Goal: Task Accomplishment & Management: Manage account settings

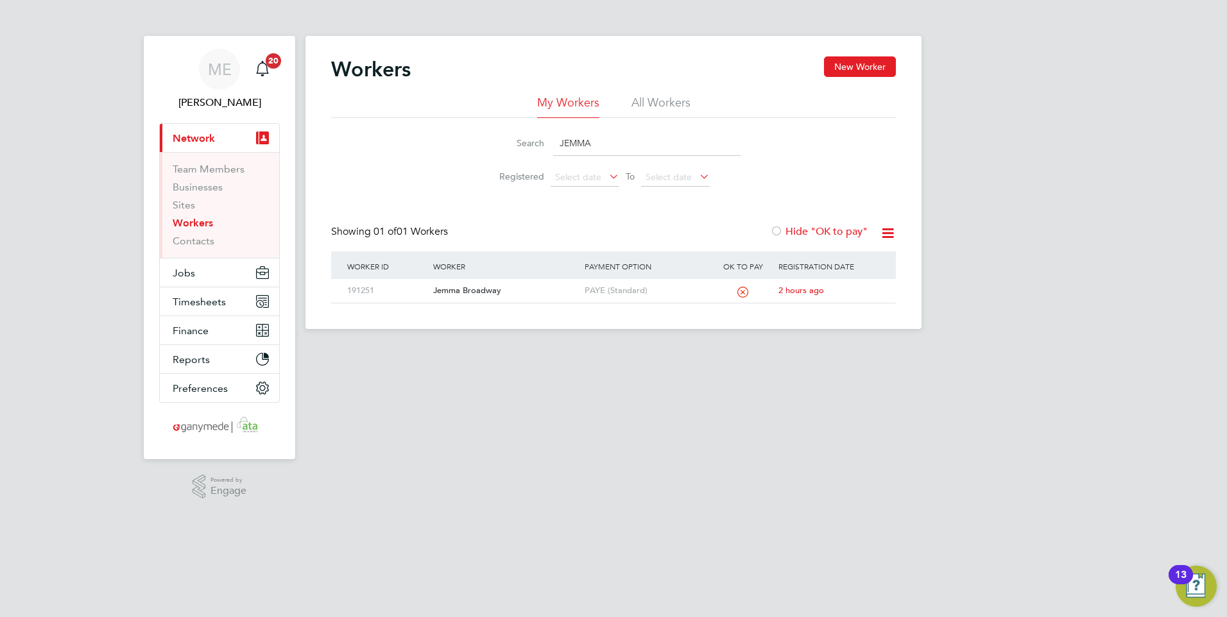
drag, startPoint x: 608, startPoint y: 144, endPoint x: 531, endPoint y: 139, distance: 76.5
click at [531, 139] on div "Search JEMMA" at bounding box center [613, 143] width 254 height 25
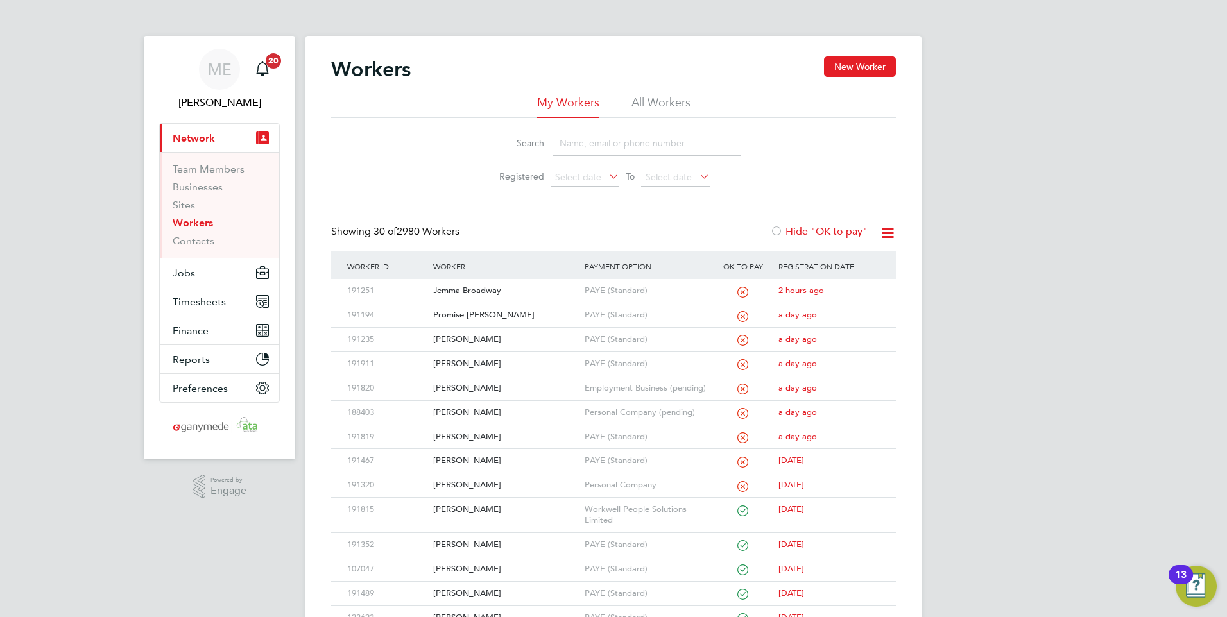
click at [583, 148] on input at bounding box center [646, 143] width 187 height 25
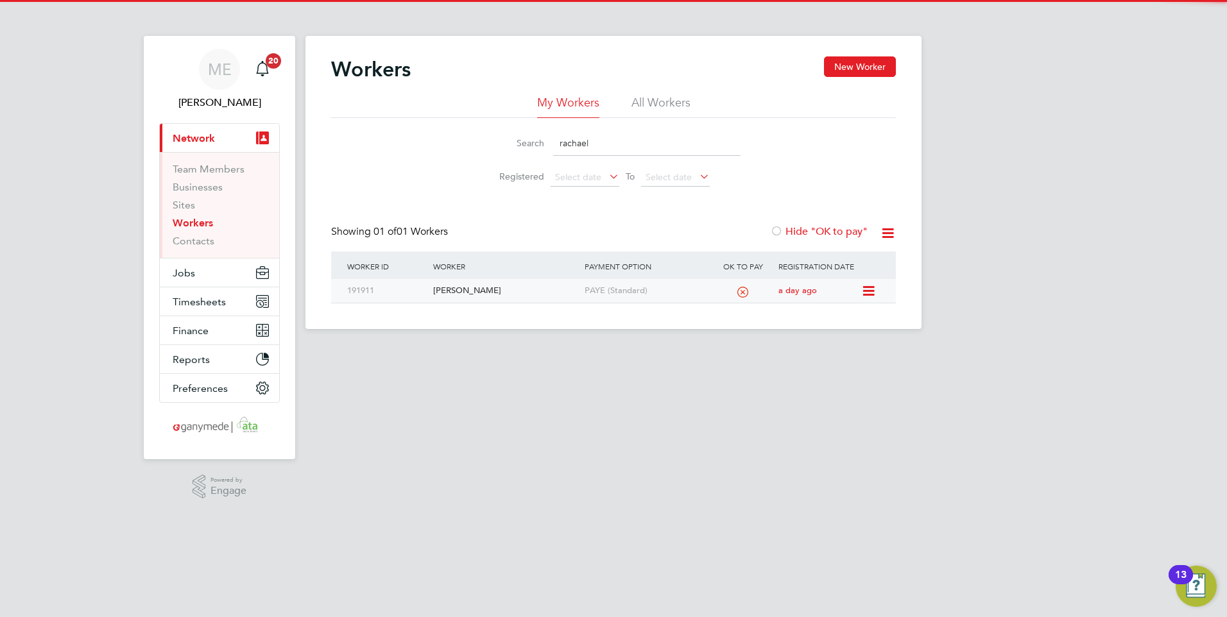
type input "rachael"
click at [486, 291] on div "[PERSON_NAME]" at bounding box center [505, 291] width 151 height 24
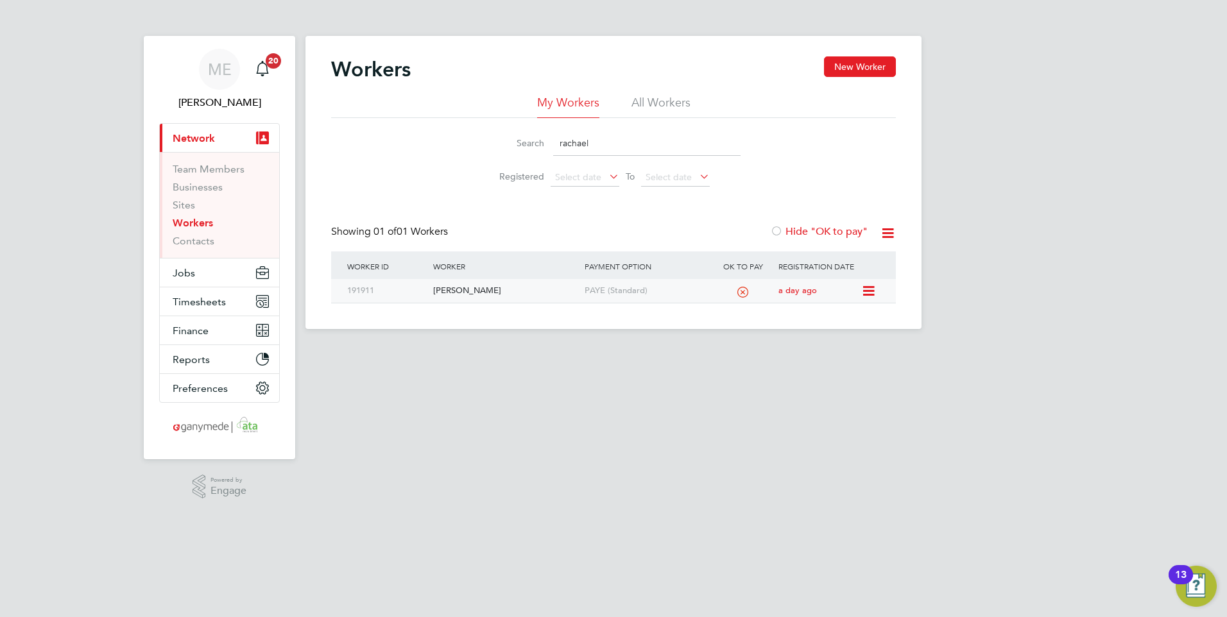
click at [475, 286] on div "[PERSON_NAME]" at bounding box center [505, 291] width 151 height 24
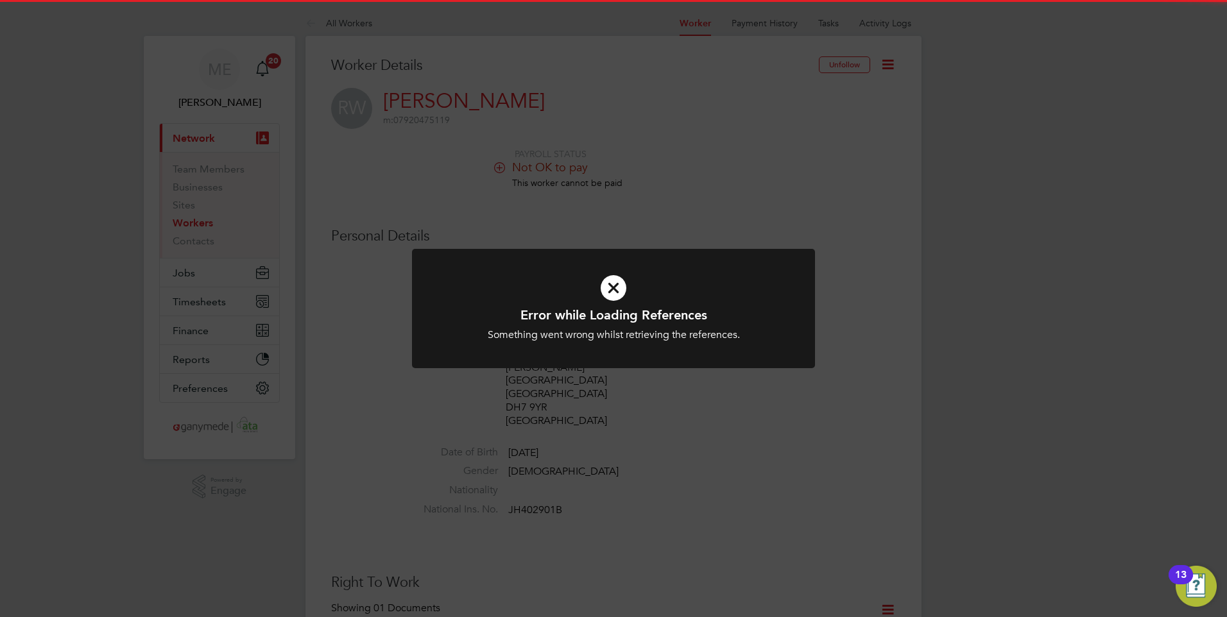
click at [614, 282] on icon at bounding box center [614, 288] width 334 height 50
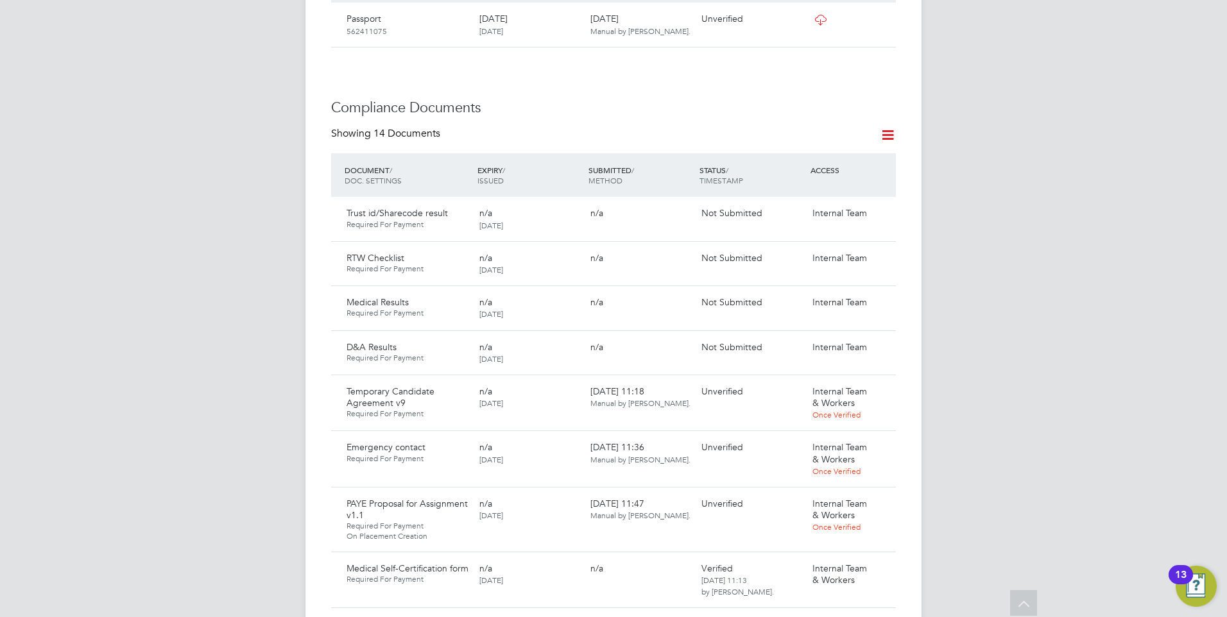
scroll to position [706, 0]
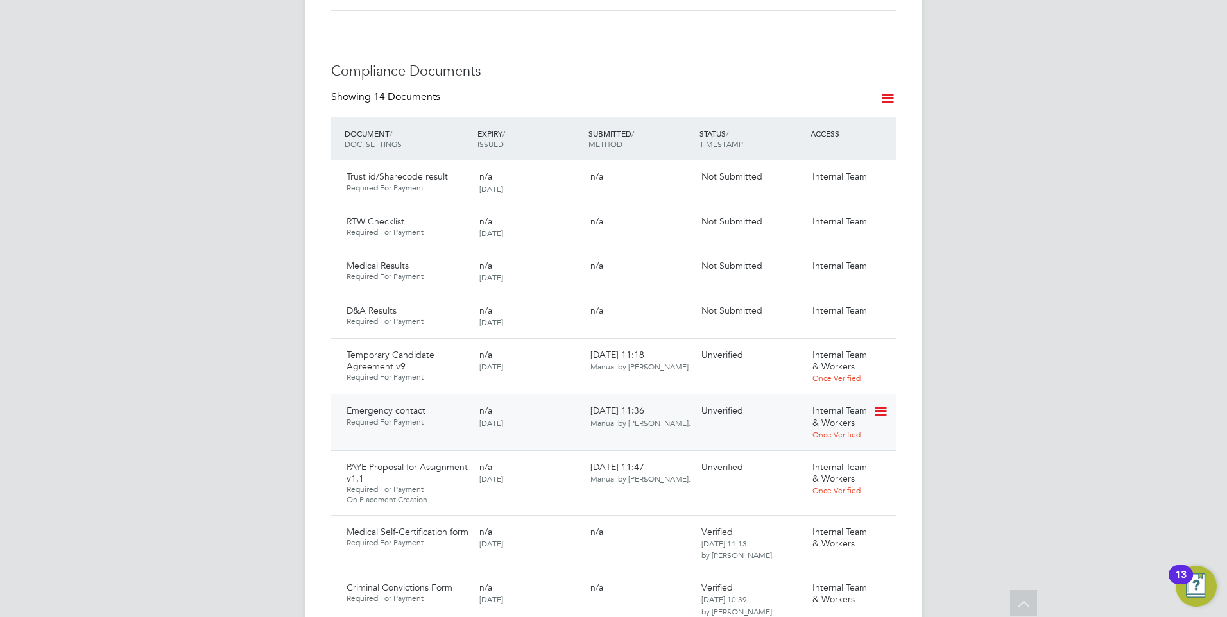
click at [884, 404] on icon at bounding box center [879, 411] width 13 height 15
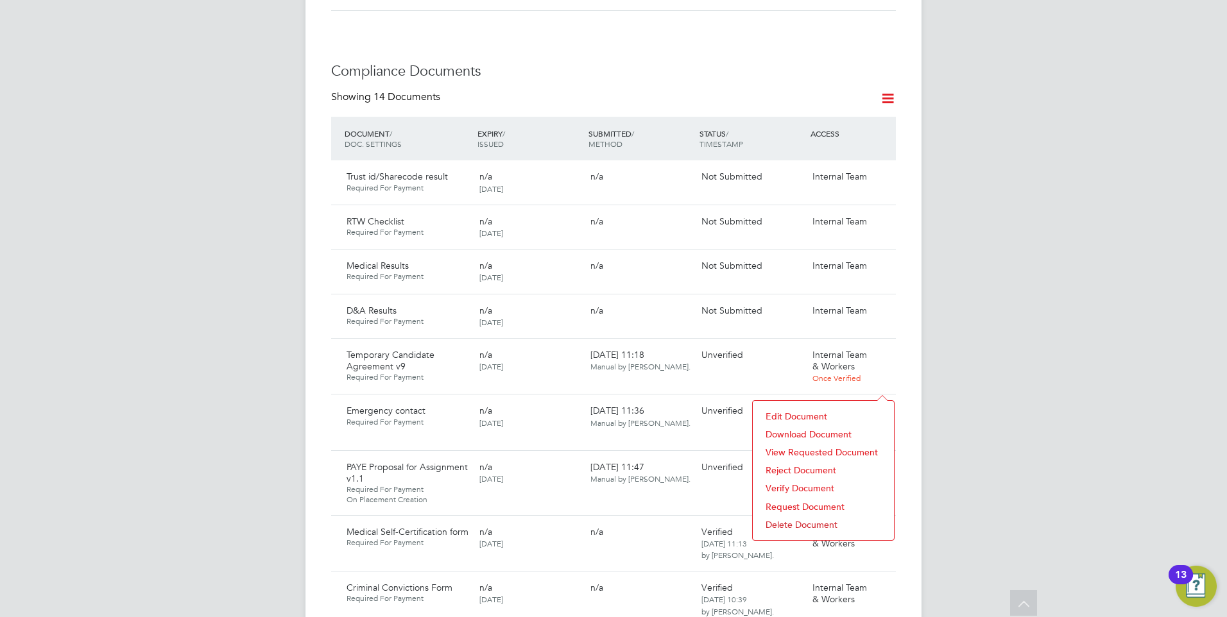
click at [822, 434] on li "Download Document" at bounding box center [823, 434] width 128 height 18
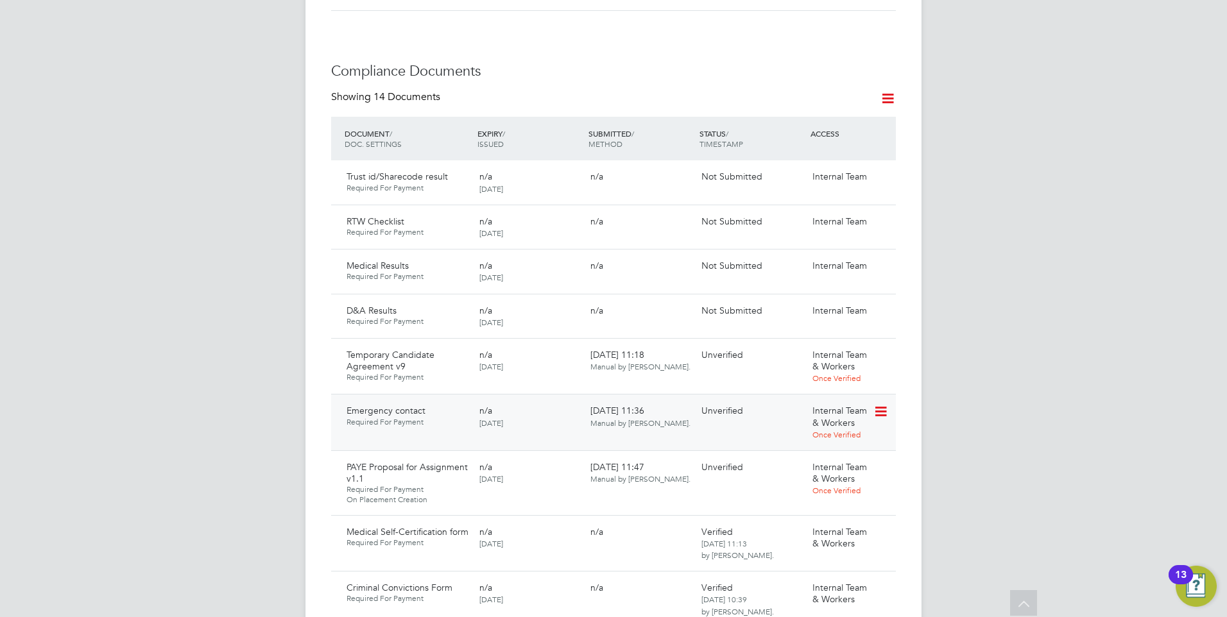
click at [883, 404] on icon at bounding box center [879, 411] width 13 height 15
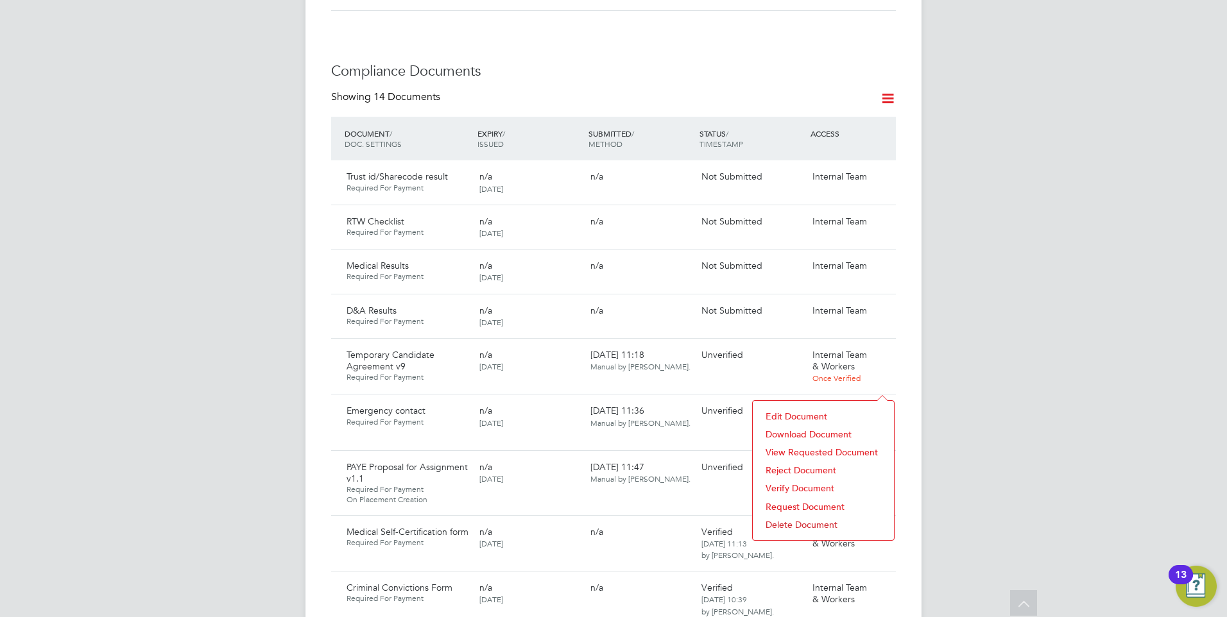
click at [793, 502] on li "Request Document" at bounding box center [823, 507] width 128 height 18
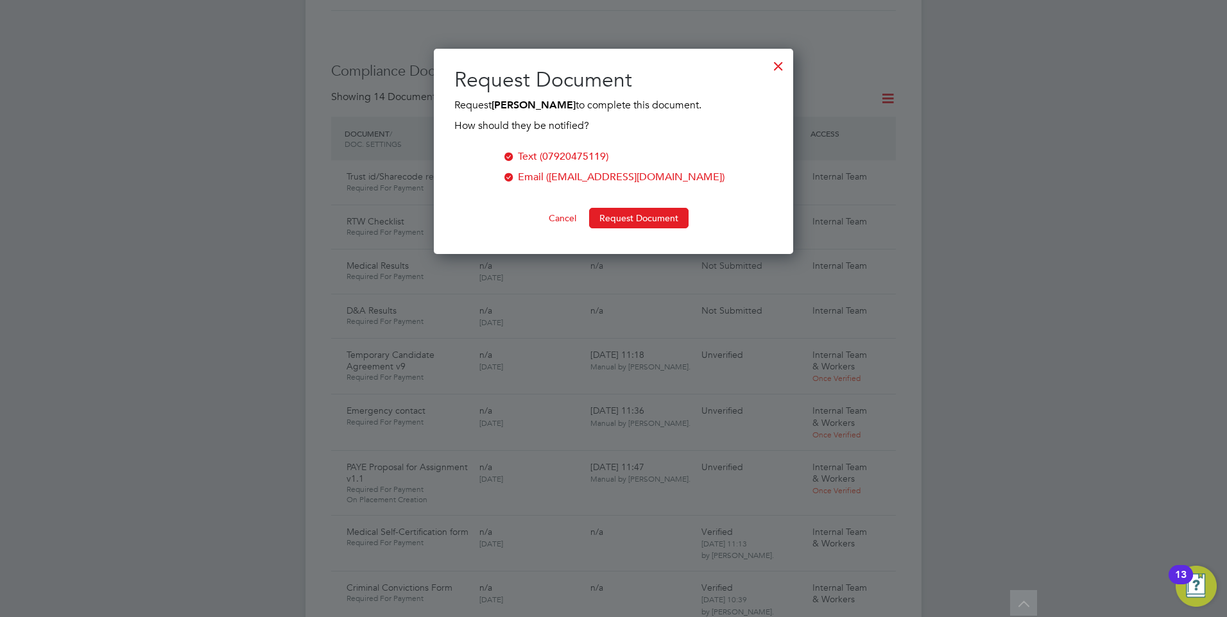
scroll to position [206, 360]
click at [624, 218] on button "Request Document" at bounding box center [638, 218] width 99 height 21
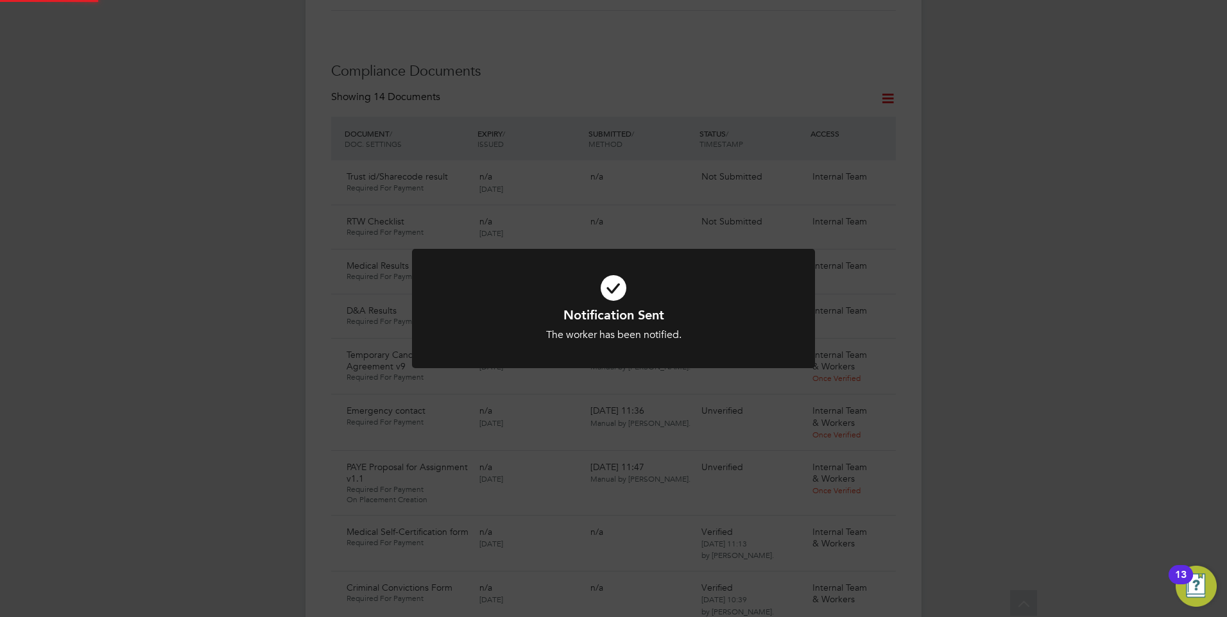
click at [640, 420] on div "Notification Sent The worker has been notified. Cancel Okay" at bounding box center [613, 308] width 1227 height 617
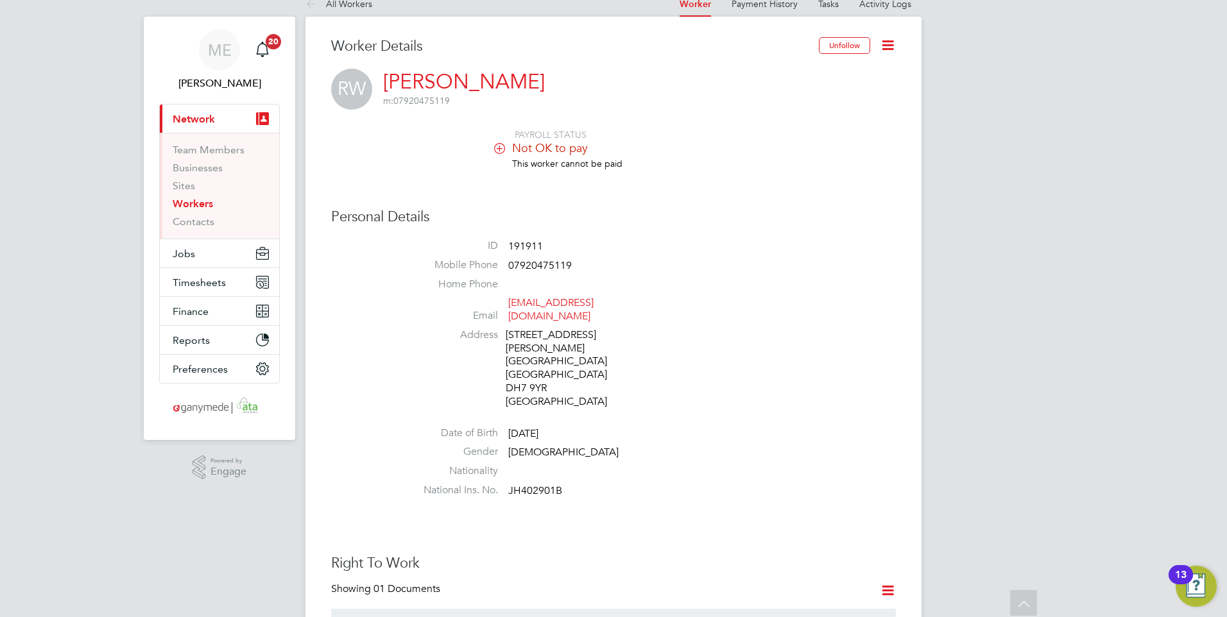
scroll to position [0, 0]
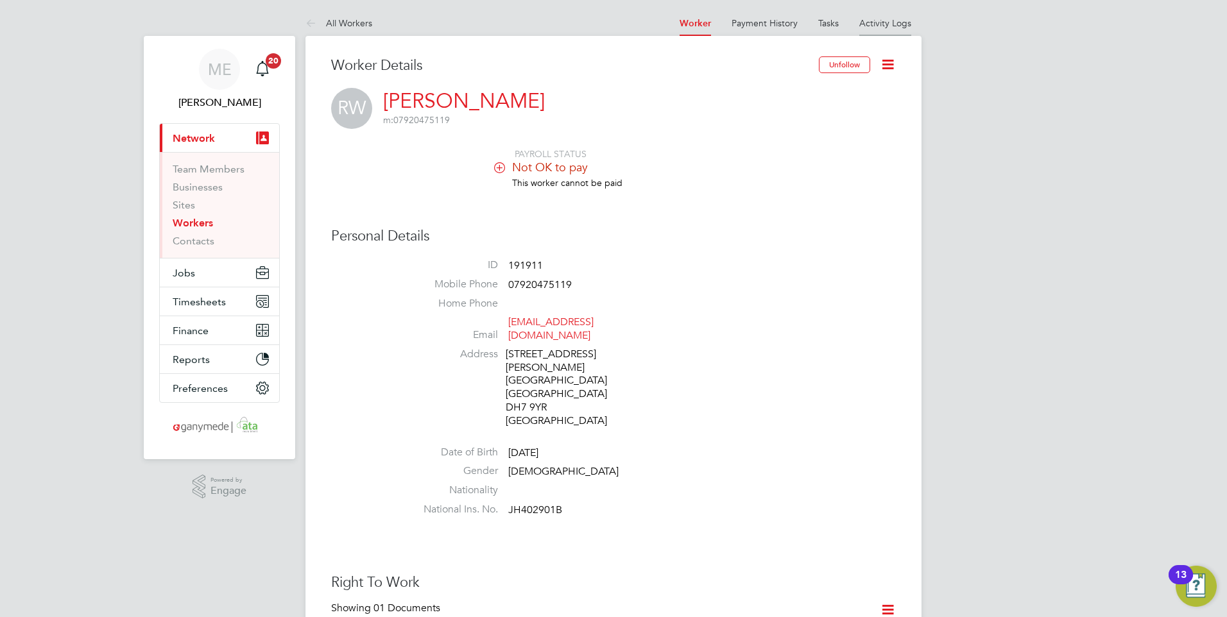
click at [870, 26] on link "Activity Logs" at bounding box center [885, 23] width 52 height 12
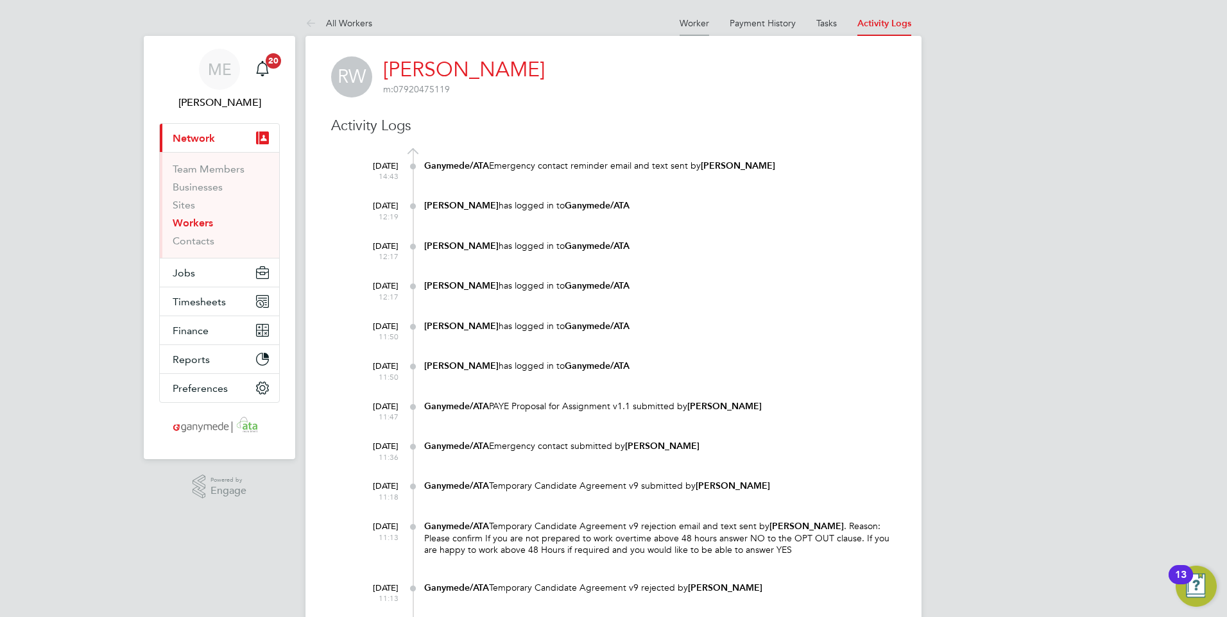
click at [688, 19] on link "Worker" at bounding box center [695, 23] width 30 height 12
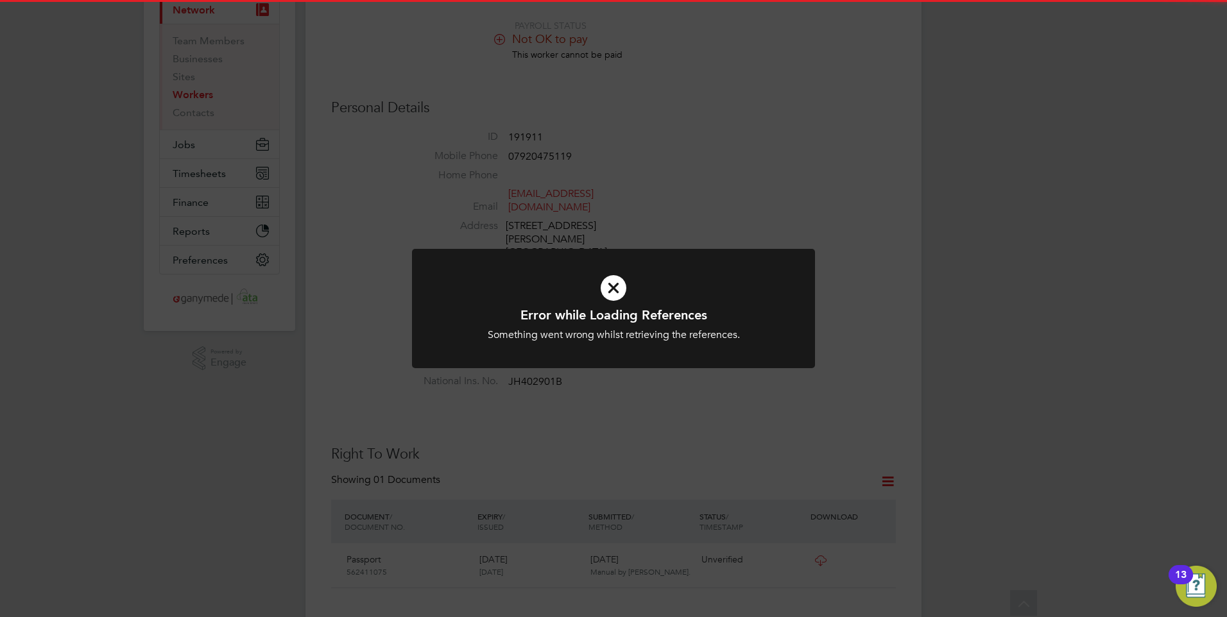
click at [692, 322] on h1 "Error while Loading References" at bounding box center [614, 315] width 334 height 17
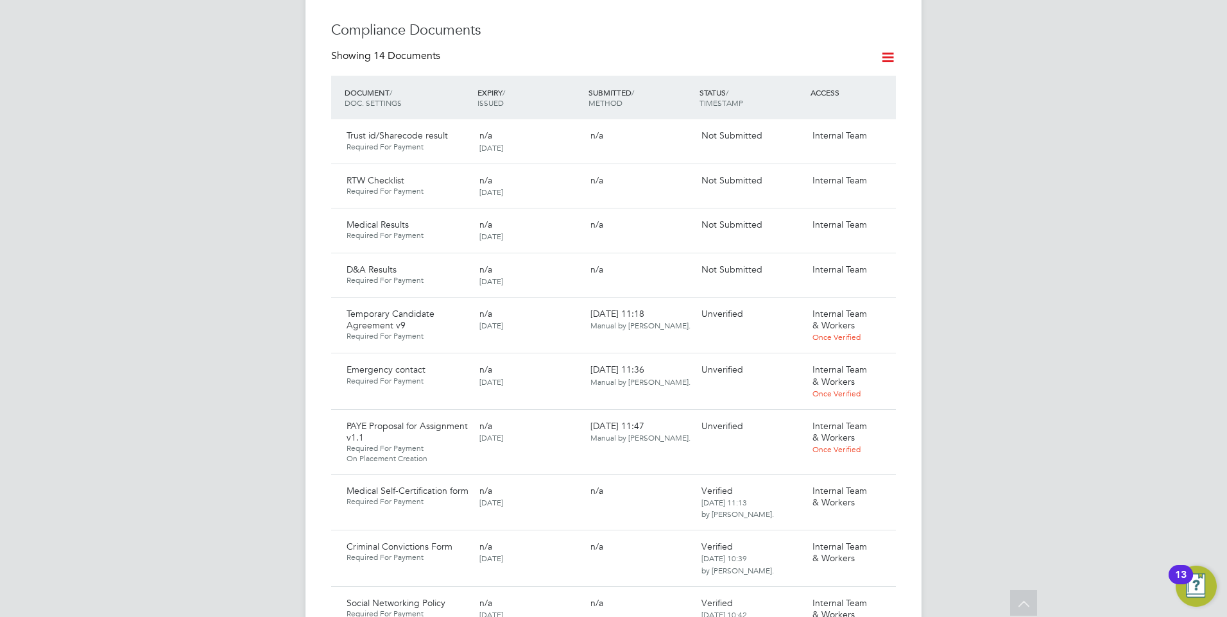
scroll to position [770, 0]
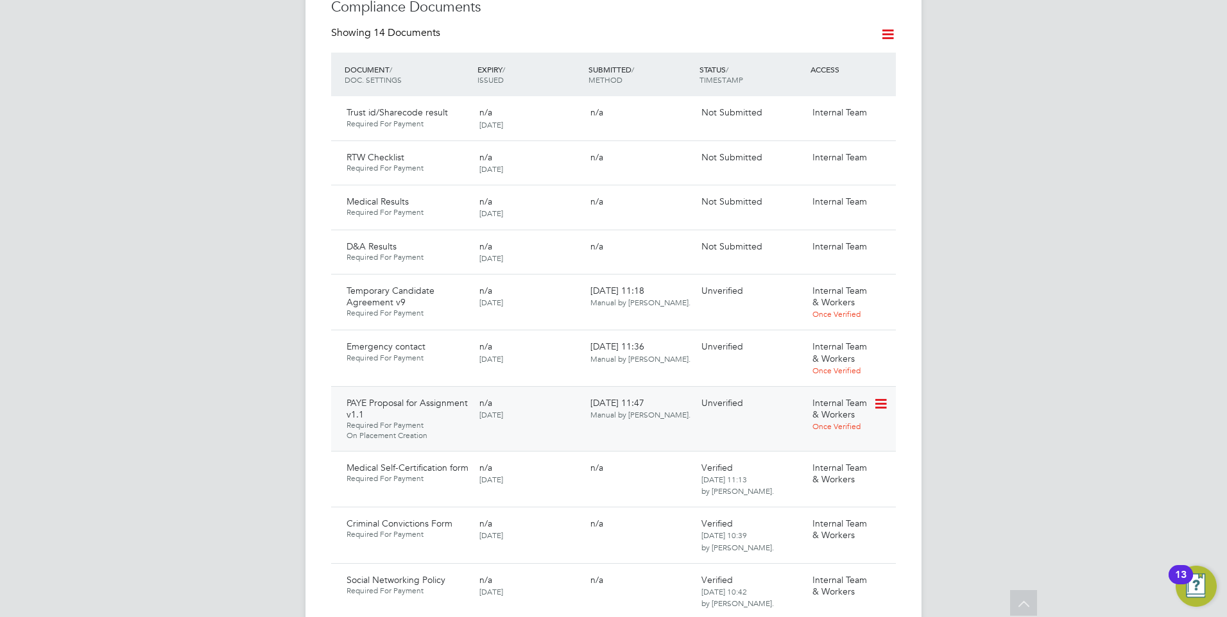
click at [881, 397] on icon at bounding box center [879, 404] width 13 height 15
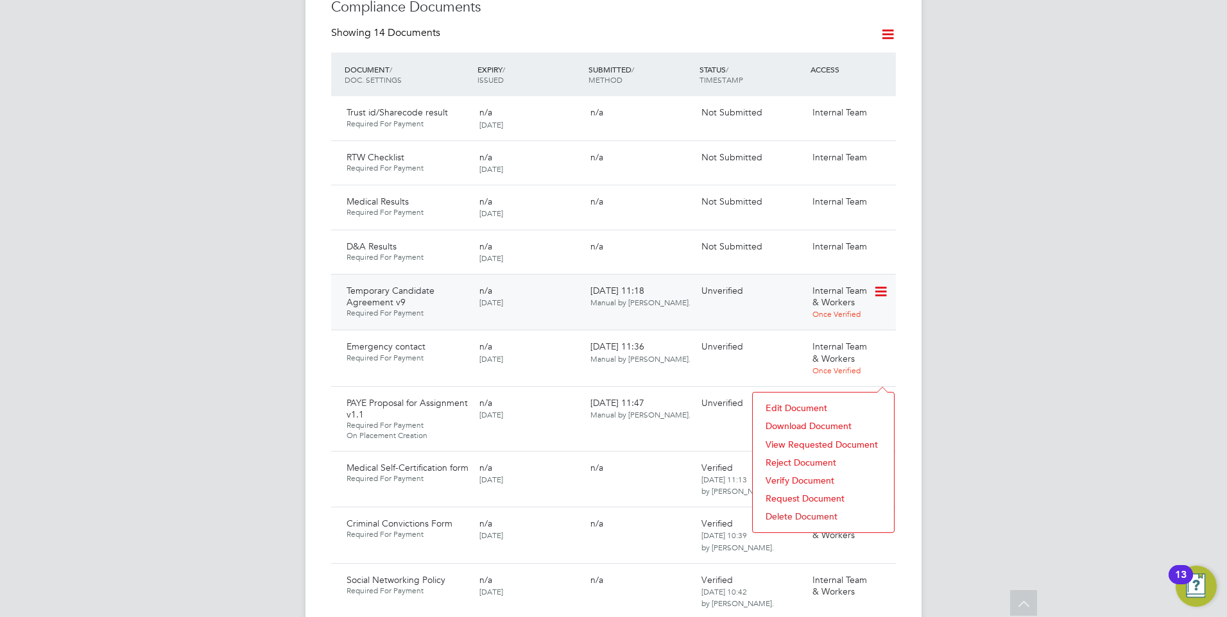
click at [895, 280] on div at bounding box center [884, 291] width 22 height 22
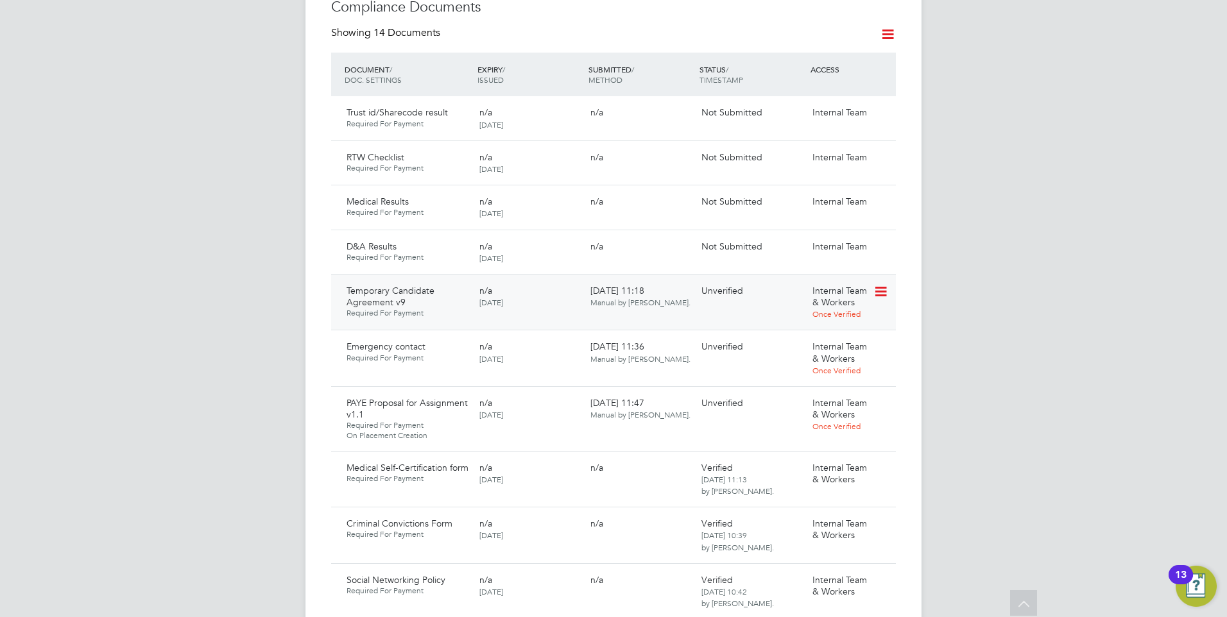
click at [880, 284] on icon at bounding box center [879, 291] width 13 height 15
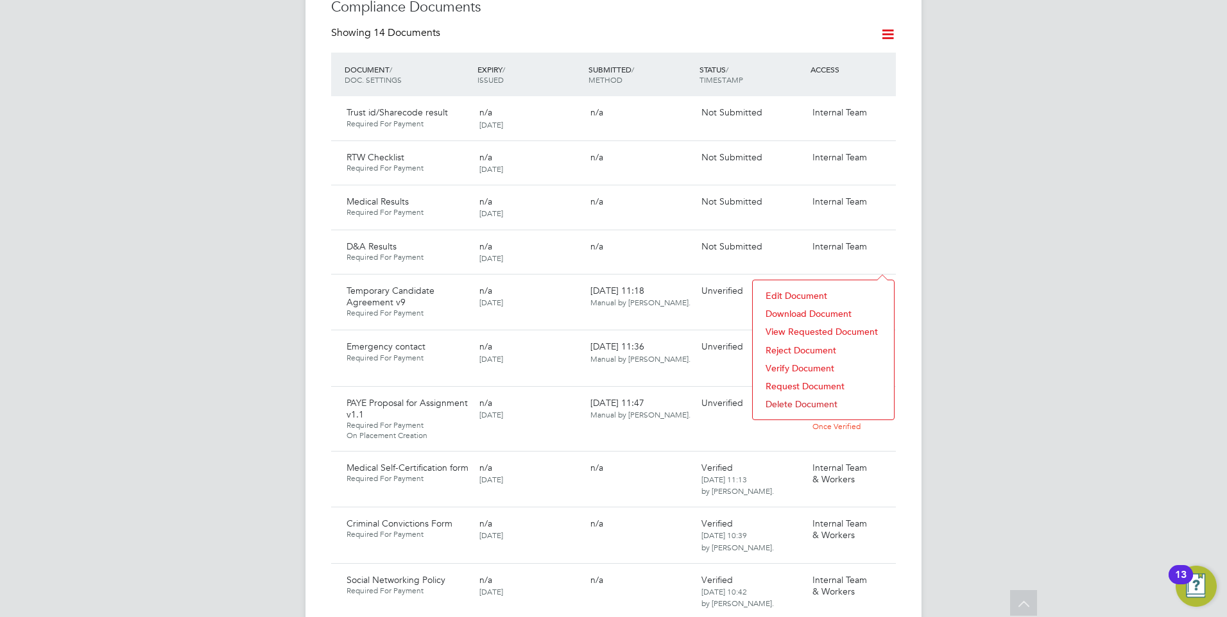
click at [793, 310] on li "Download Document" at bounding box center [823, 314] width 128 height 18
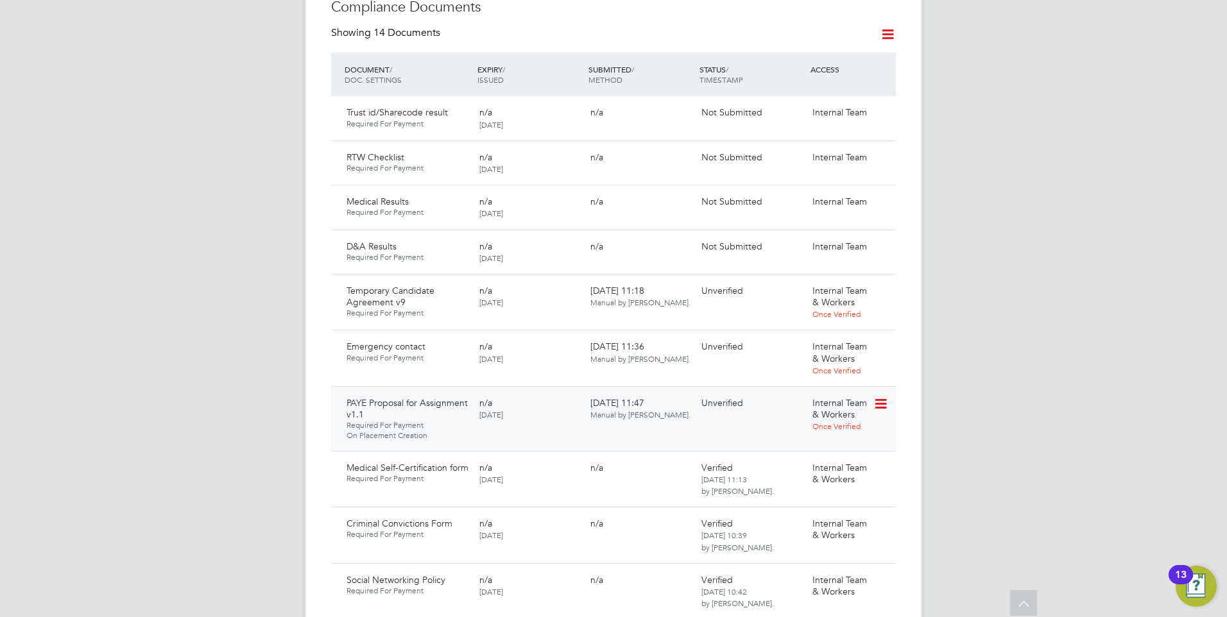
click at [873, 397] on icon at bounding box center [879, 404] width 13 height 15
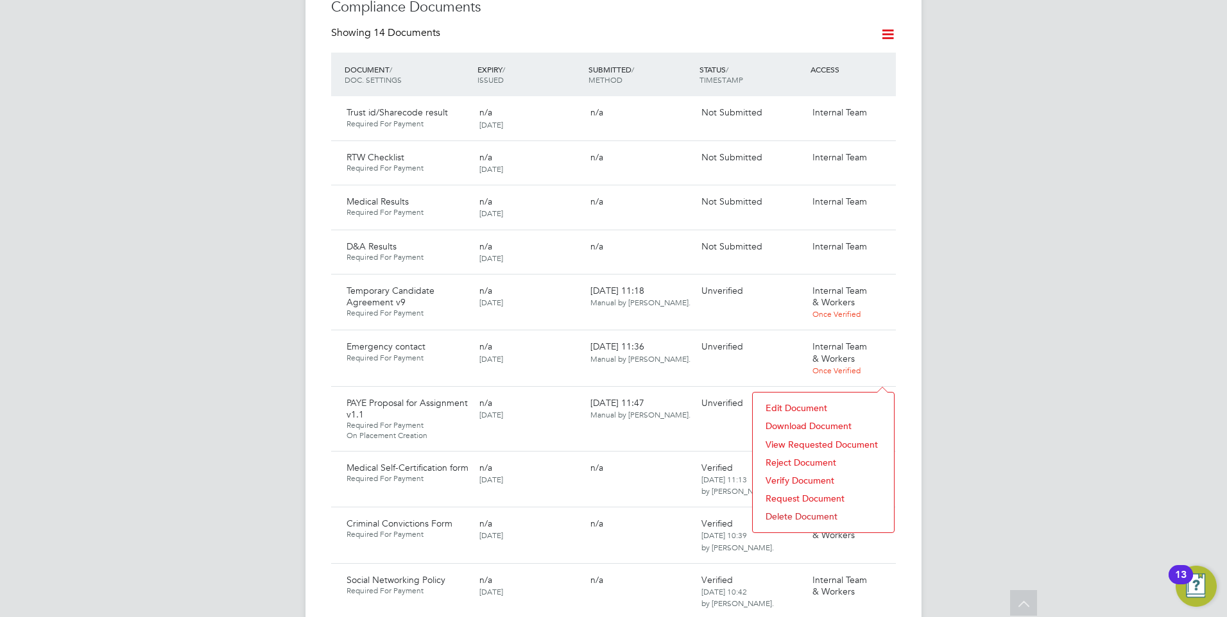
click at [789, 421] on li "Download Document" at bounding box center [823, 426] width 128 height 18
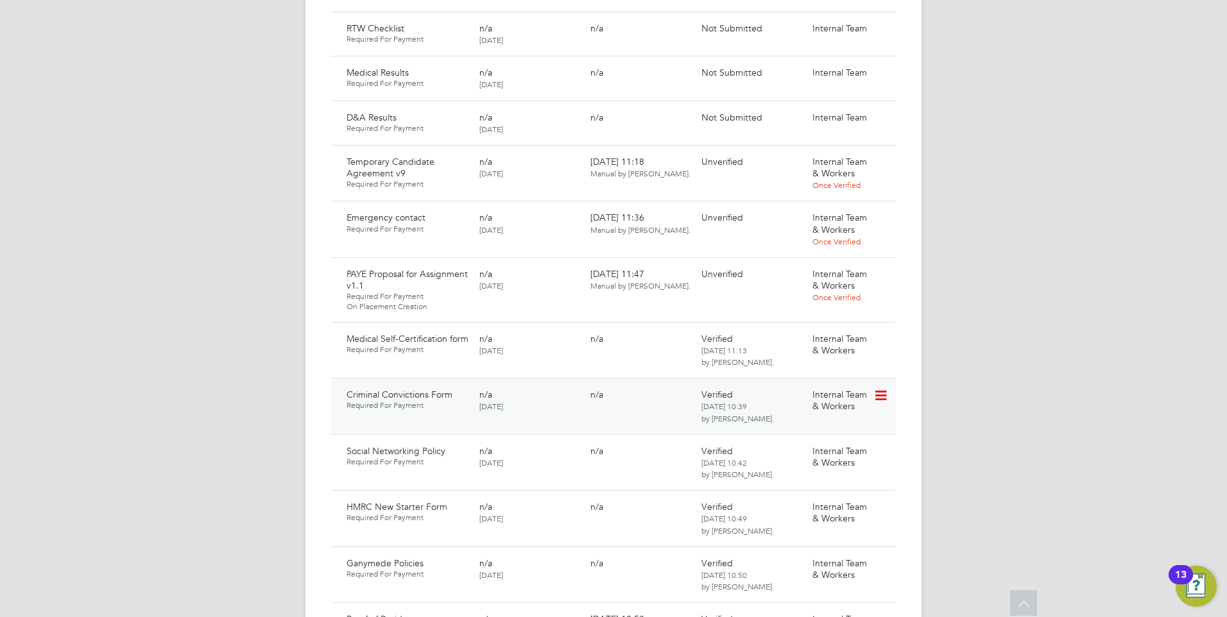
scroll to position [898, 0]
click at [880, 268] on icon at bounding box center [879, 275] width 13 height 15
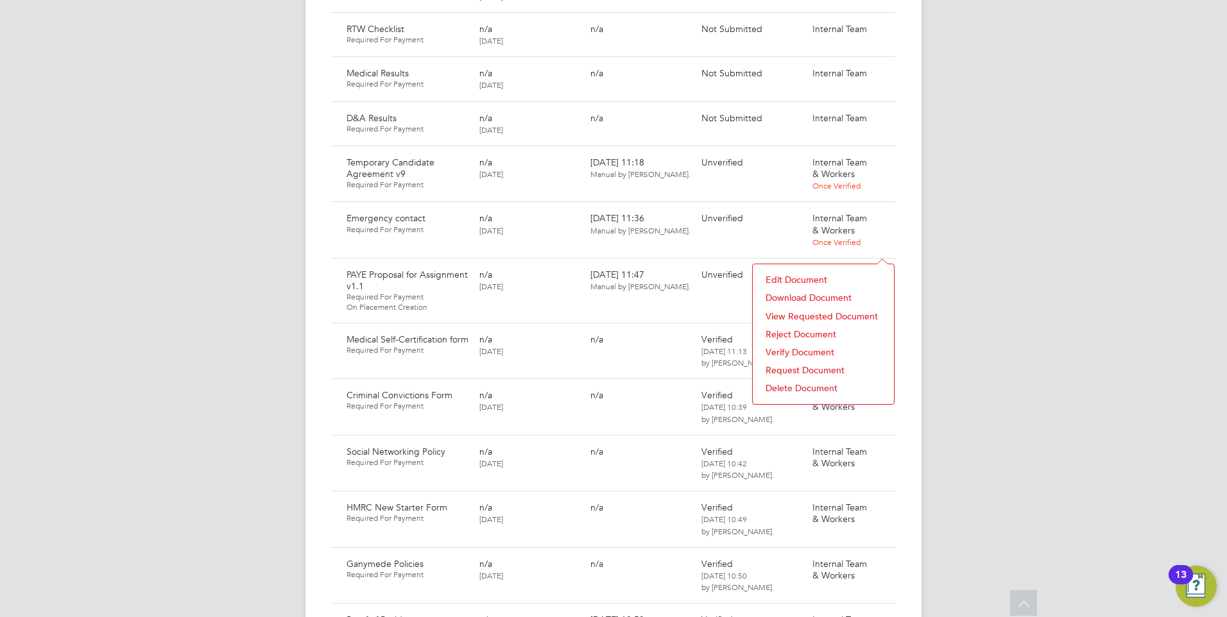
click at [799, 368] on li "Request Document" at bounding box center [823, 370] width 128 height 18
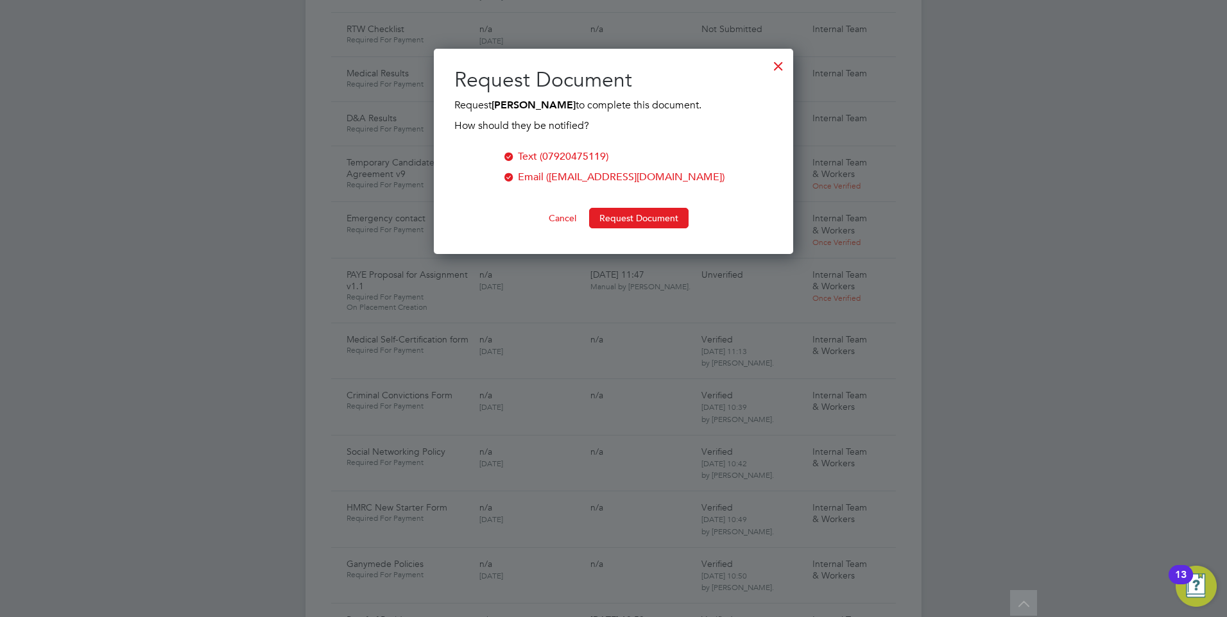
scroll to position [206, 360]
click at [775, 57] on div at bounding box center [778, 62] width 23 height 23
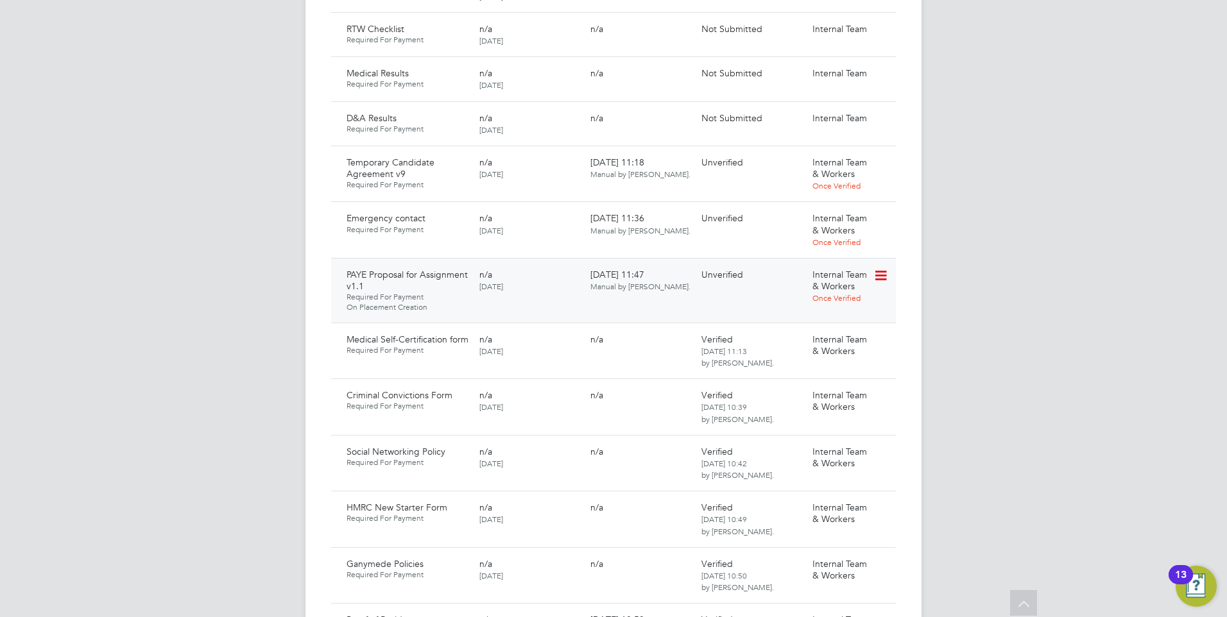
click at [880, 268] on icon at bounding box center [879, 275] width 13 height 15
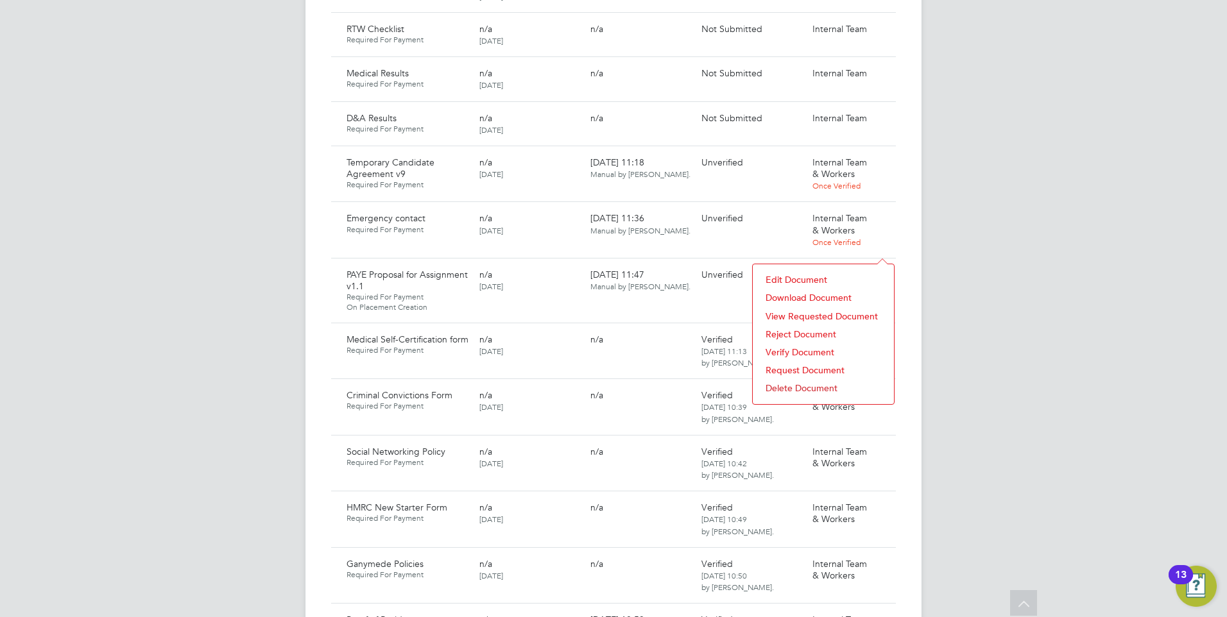
click at [790, 368] on li "Request Document" at bounding box center [823, 370] width 128 height 18
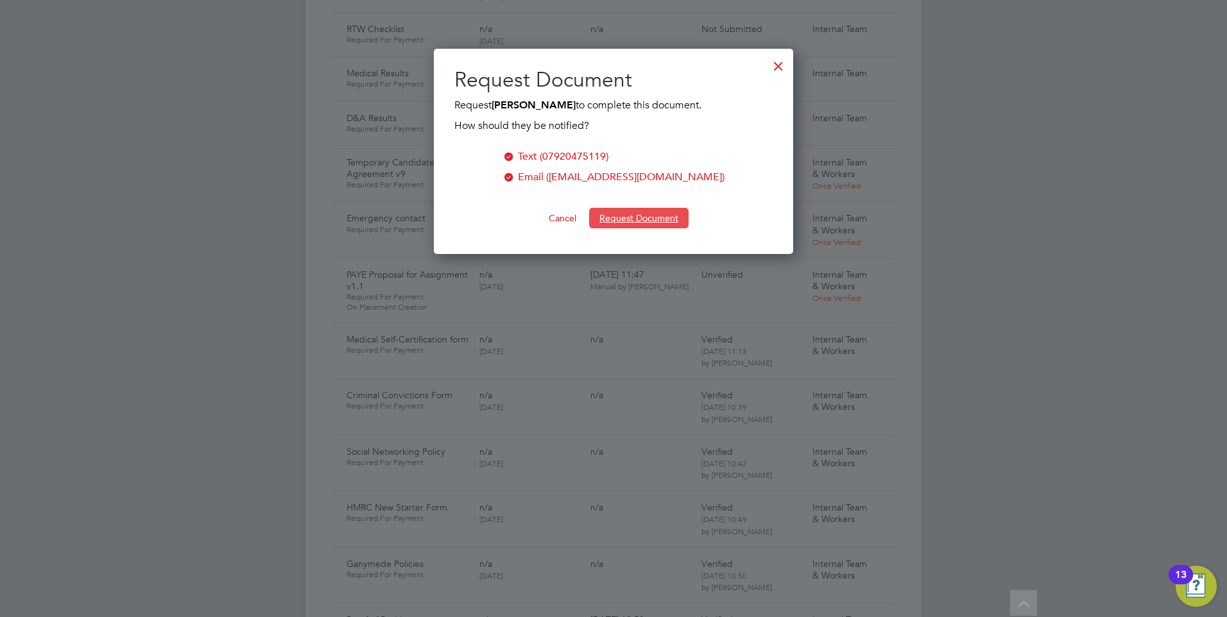
click at [626, 216] on button "Request Document" at bounding box center [638, 218] width 99 height 21
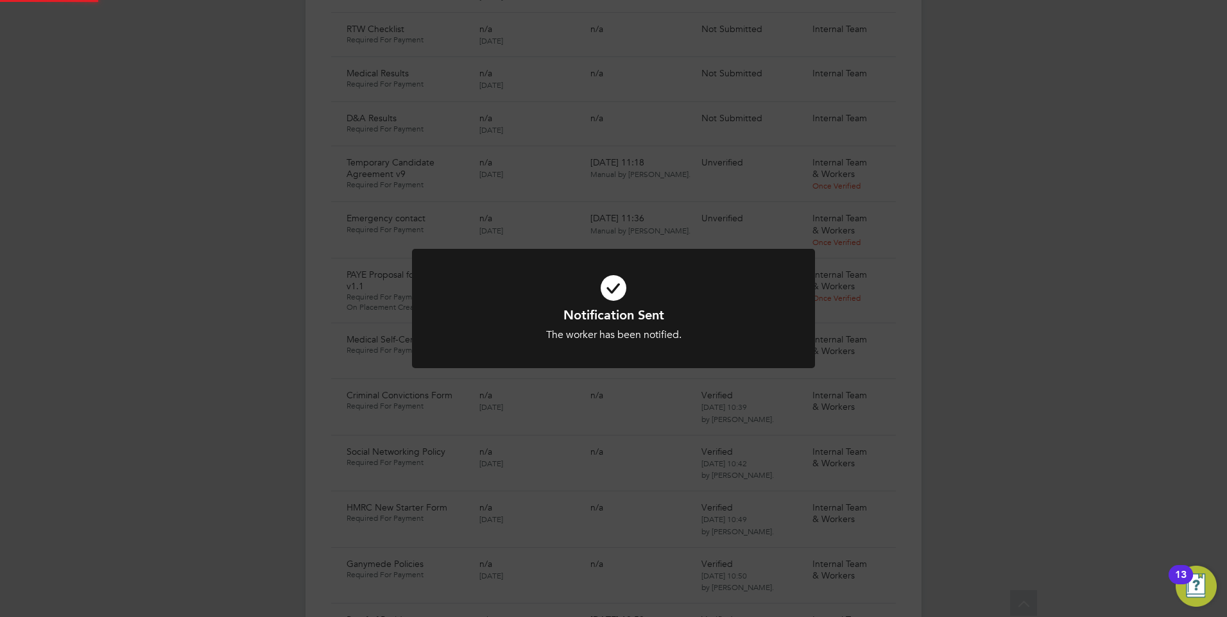
click at [600, 301] on icon at bounding box center [614, 288] width 334 height 50
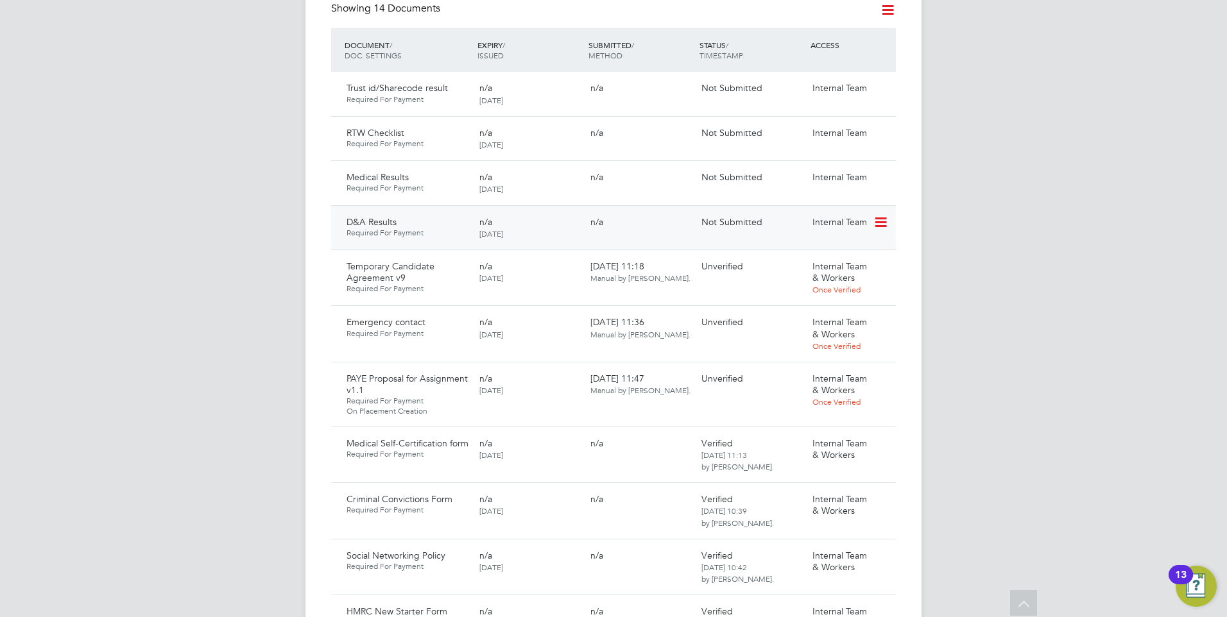
scroll to position [770, 0]
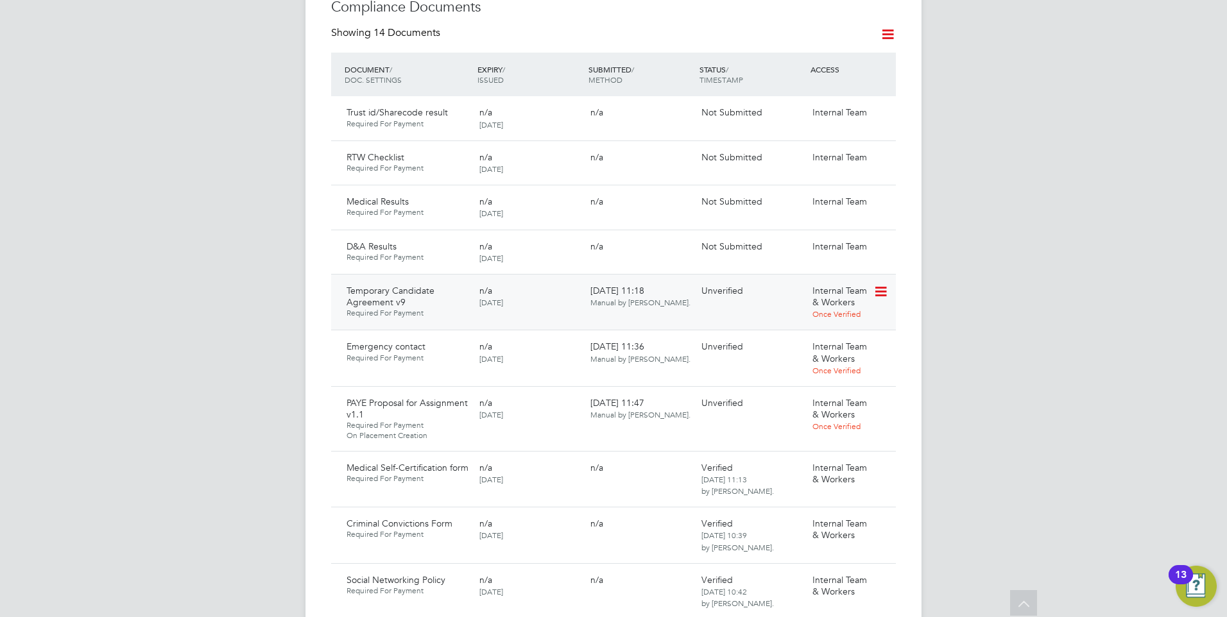
click at [880, 284] on icon at bounding box center [879, 291] width 13 height 15
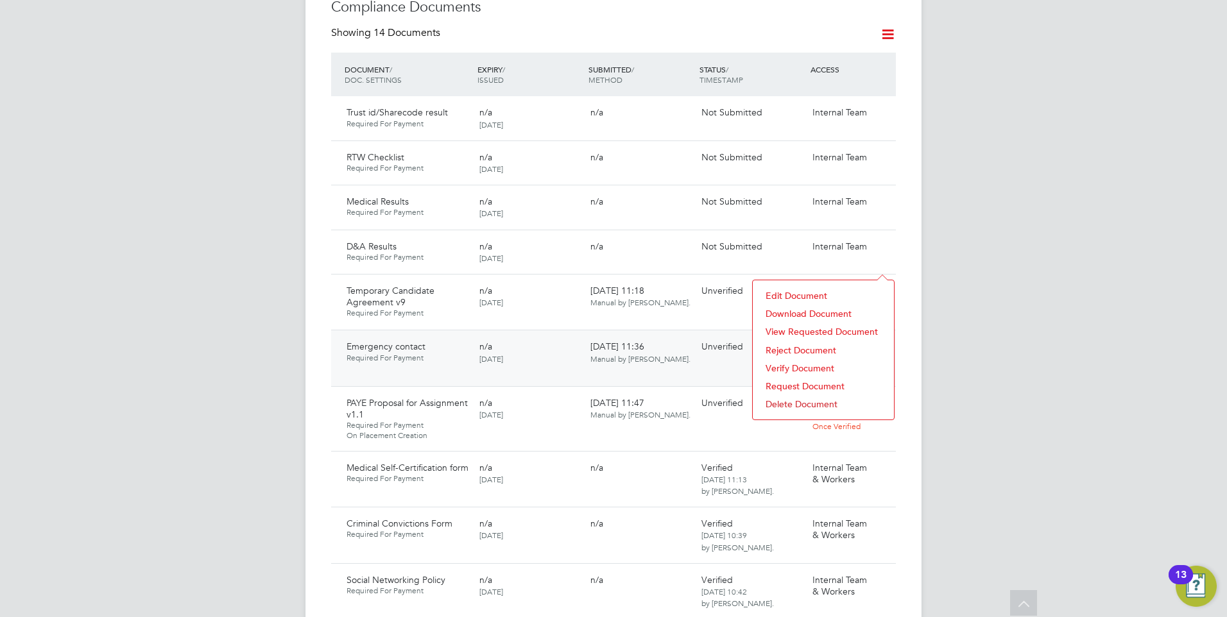
click at [602, 339] on div "02 Sep 2025, 11:36 Manual by Rachael Wood." at bounding box center [640, 352] width 111 height 33
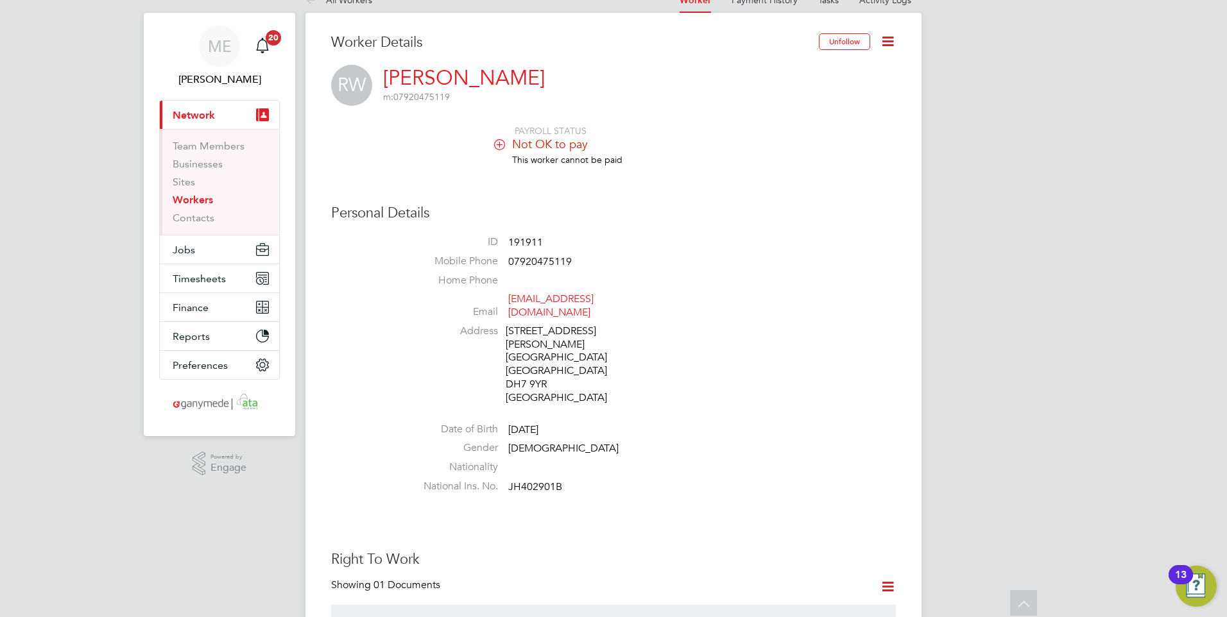
scroll to position [0, 0]
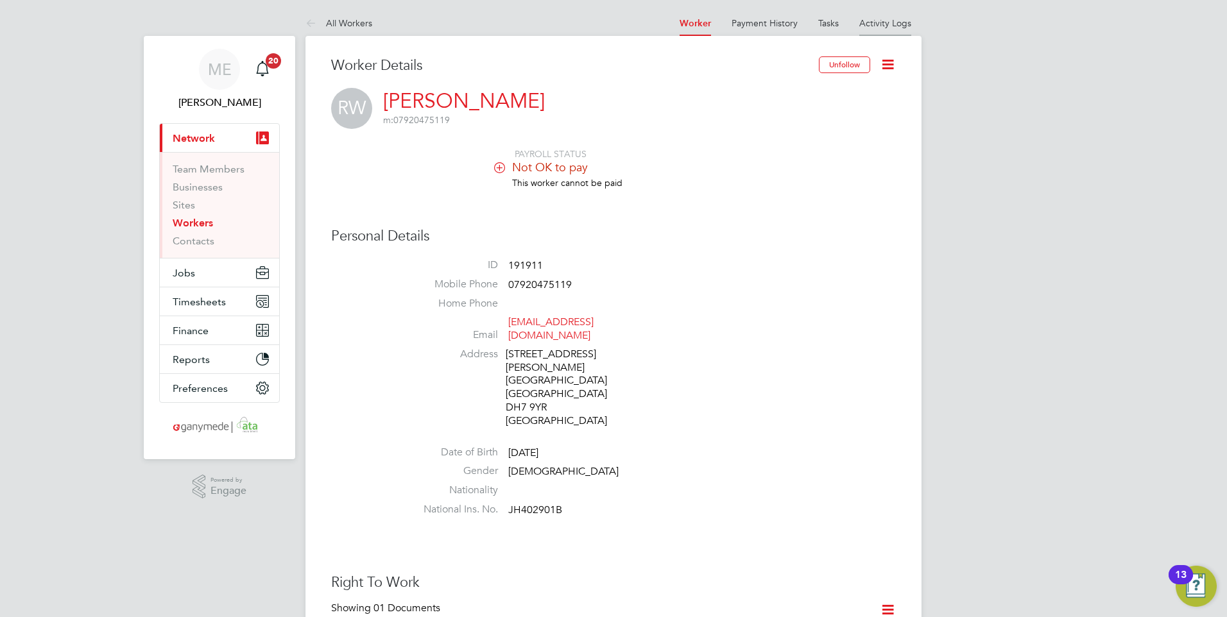
click at [860, 23] on link "Activity Logs" at bounding box center [885, 23] width 52 height 12
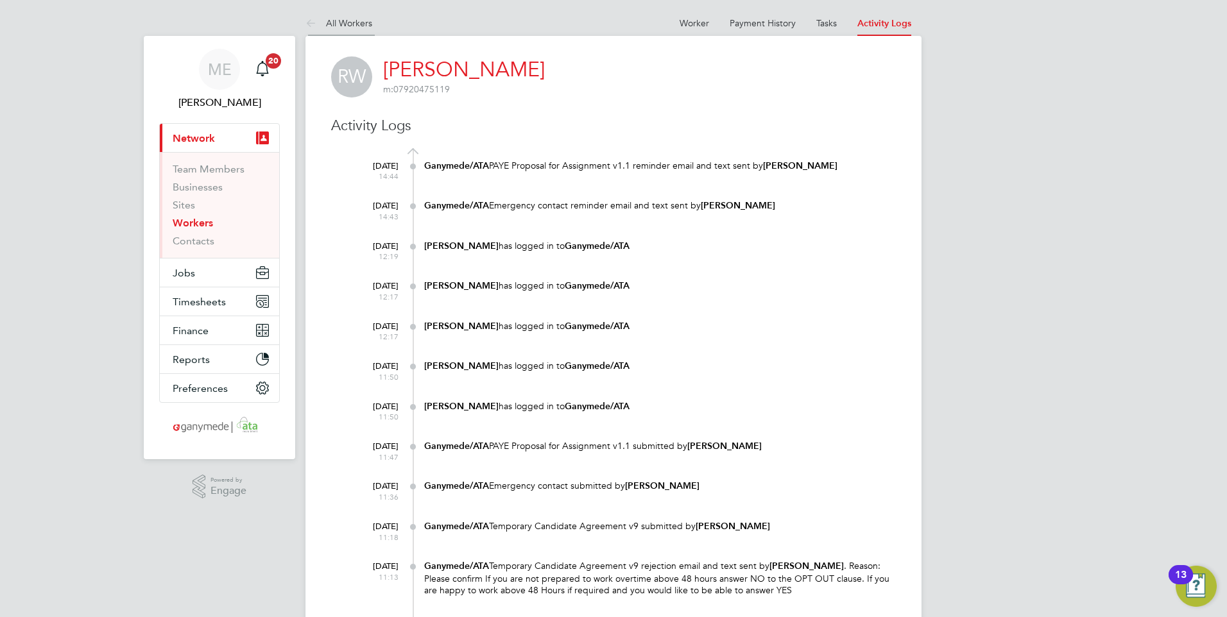
click at [313, 17] on icon at bounding box center [313, 24] width 16 height 16
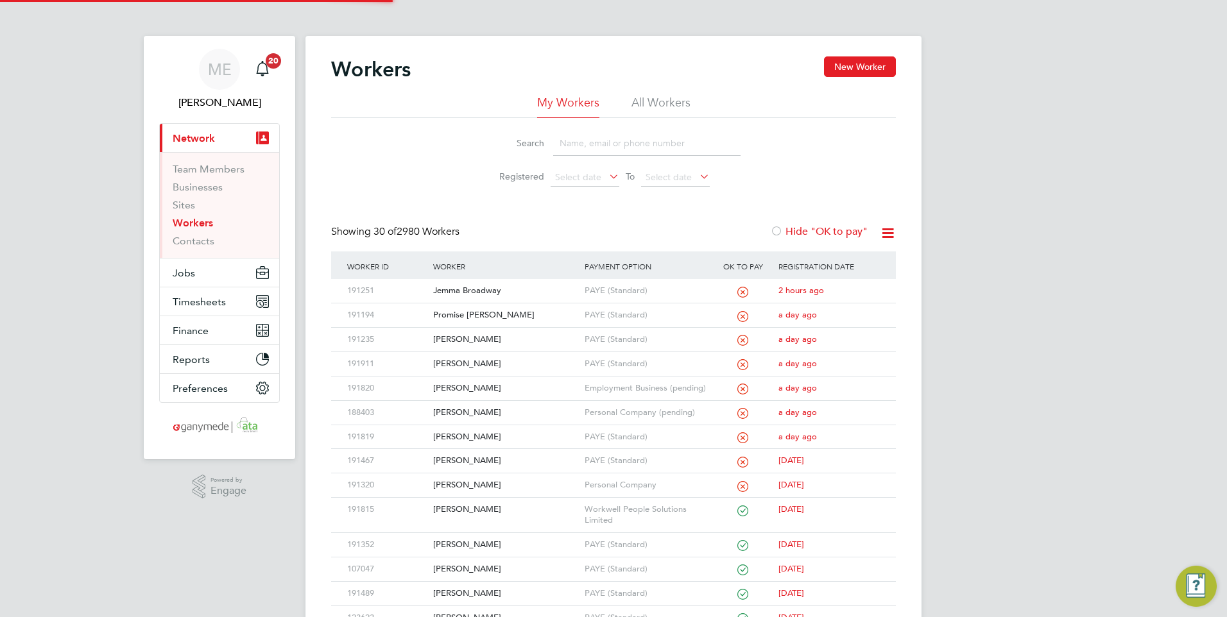
click at [579, 137] on input at bounding box center [646, 143] width 187 height 25
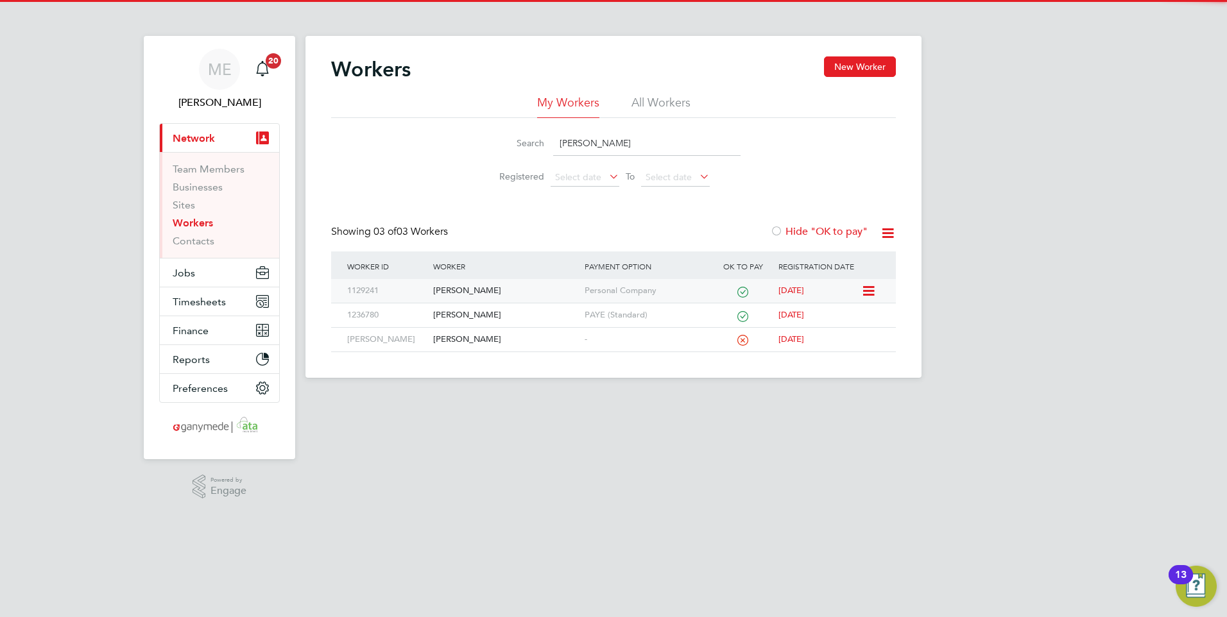
type input "denis"
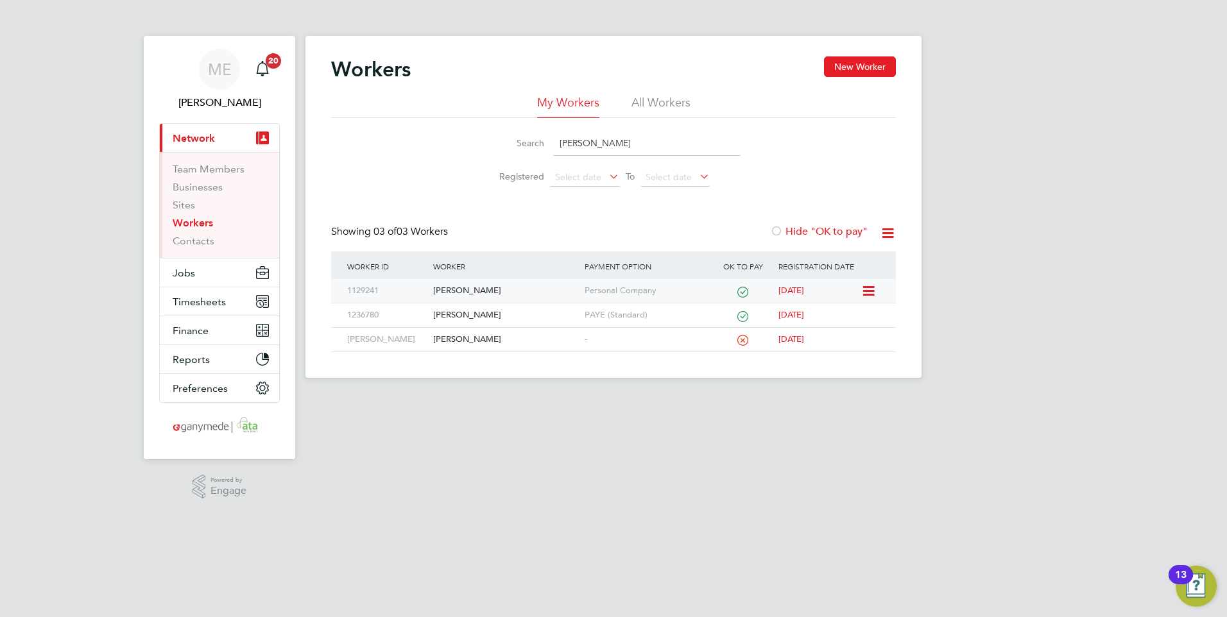
click at [524, 286] on div "Denis Mcgannon" at bounding box center [505, 291] width 151 height 24
drag, startPoint x: 598, startPoint y: 144, endPoint x: 543, endPoint y: 144, distance: 55.2
click at [543, 144] on div "Search denis" at bounding box center [613, 143] width 254 height 25
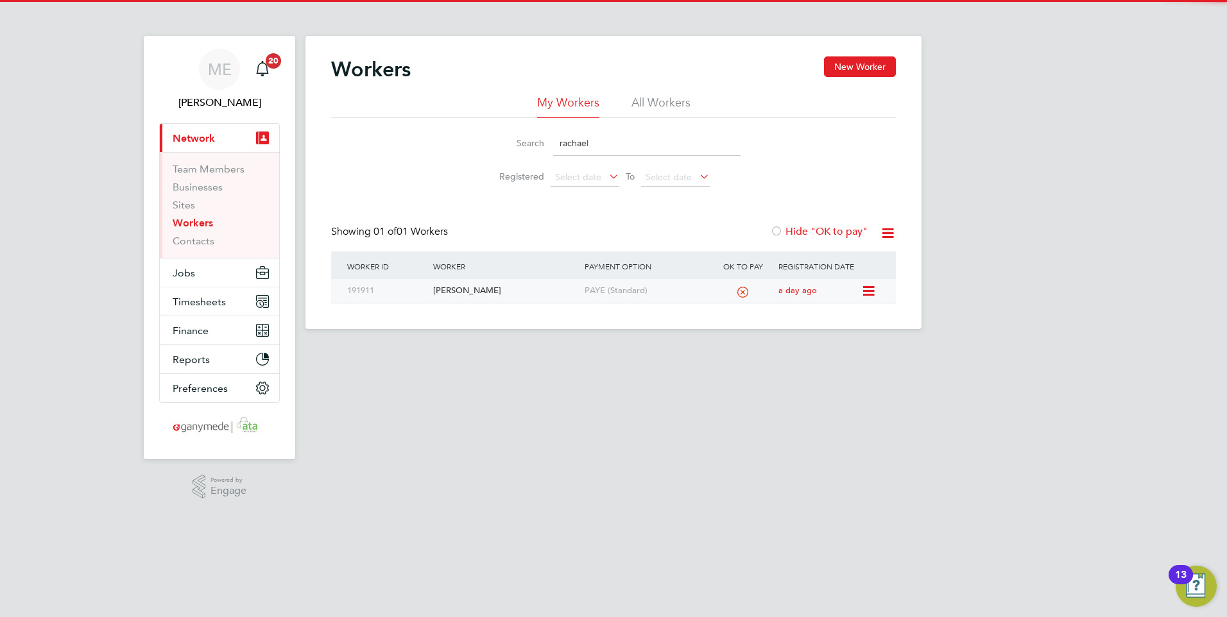
type input "rachael"
click at [492, 286] on div "[PERSON_NAME]" at bounding box center [505, 291] width 151 height 24
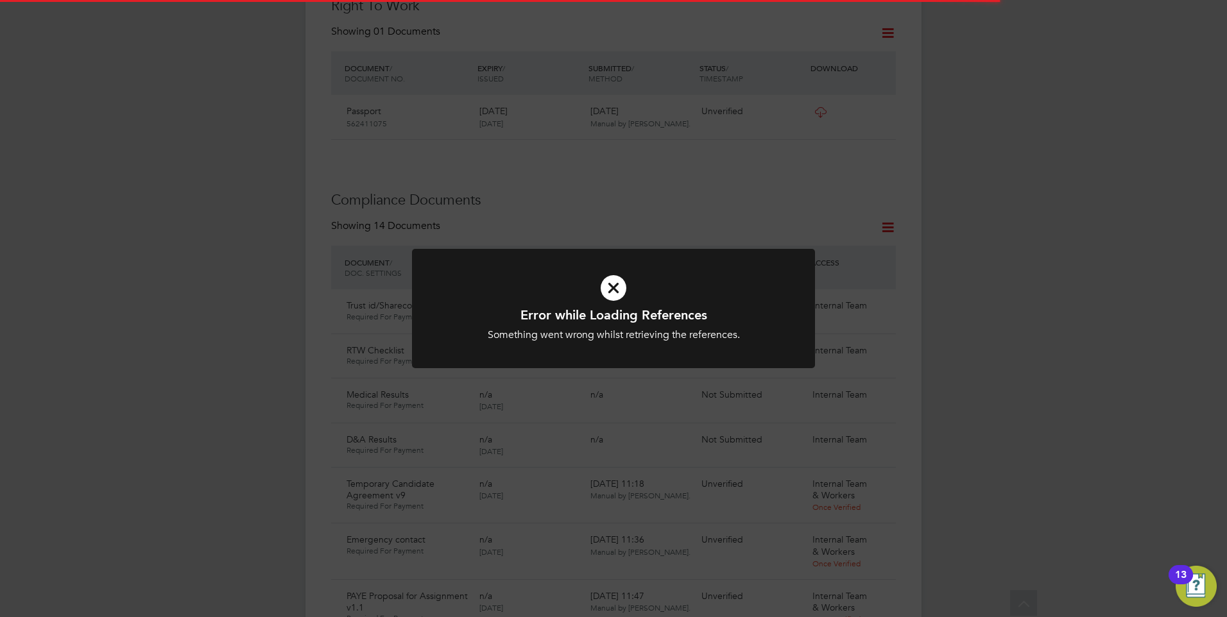
scroll to position [578, 0]
click at [597, 352] on div at bounding box center [613, 309] width 403 height 120
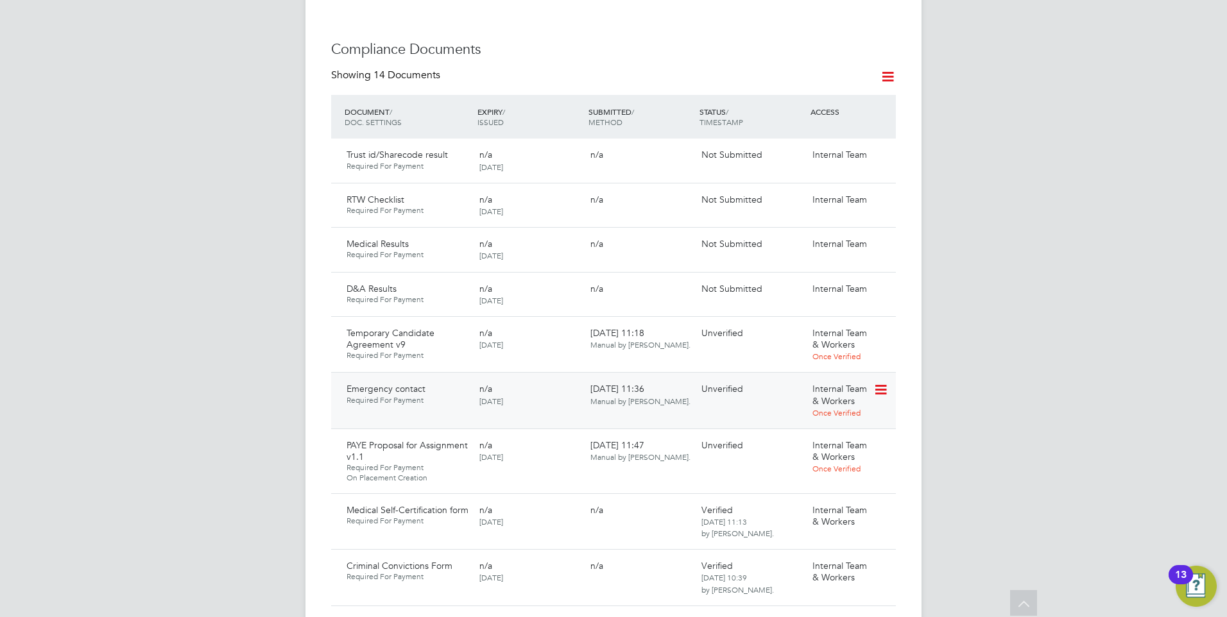
scroll to position [770, 0]
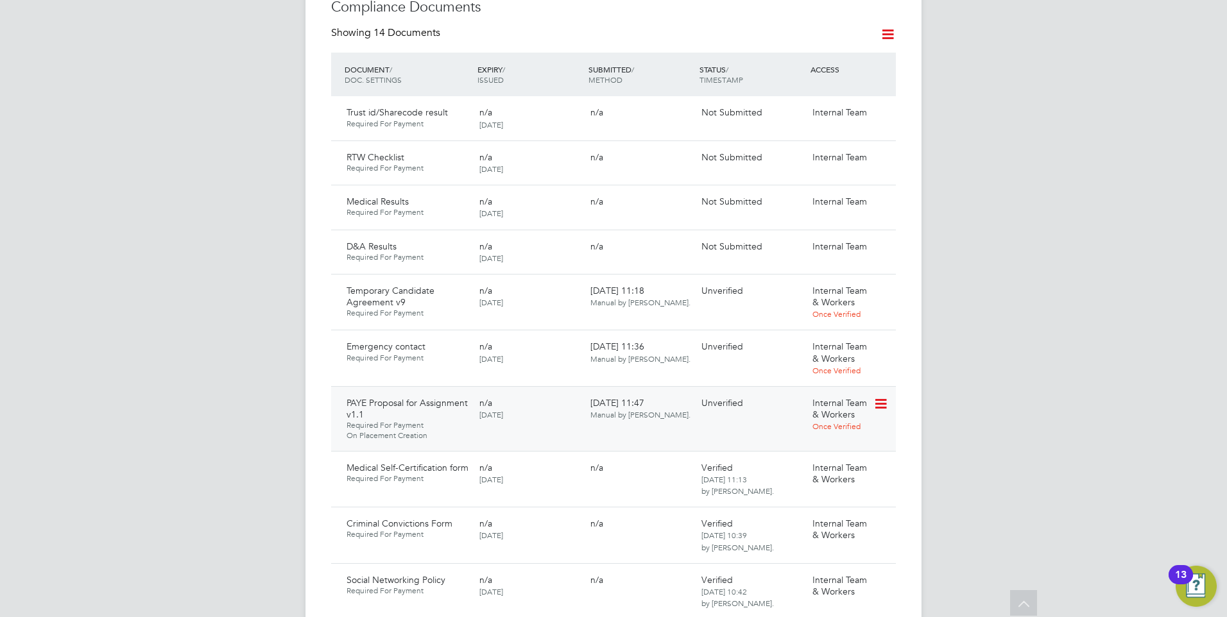
click at [886, 397] on icon at bounding box center [879, 404] width 13 height 15
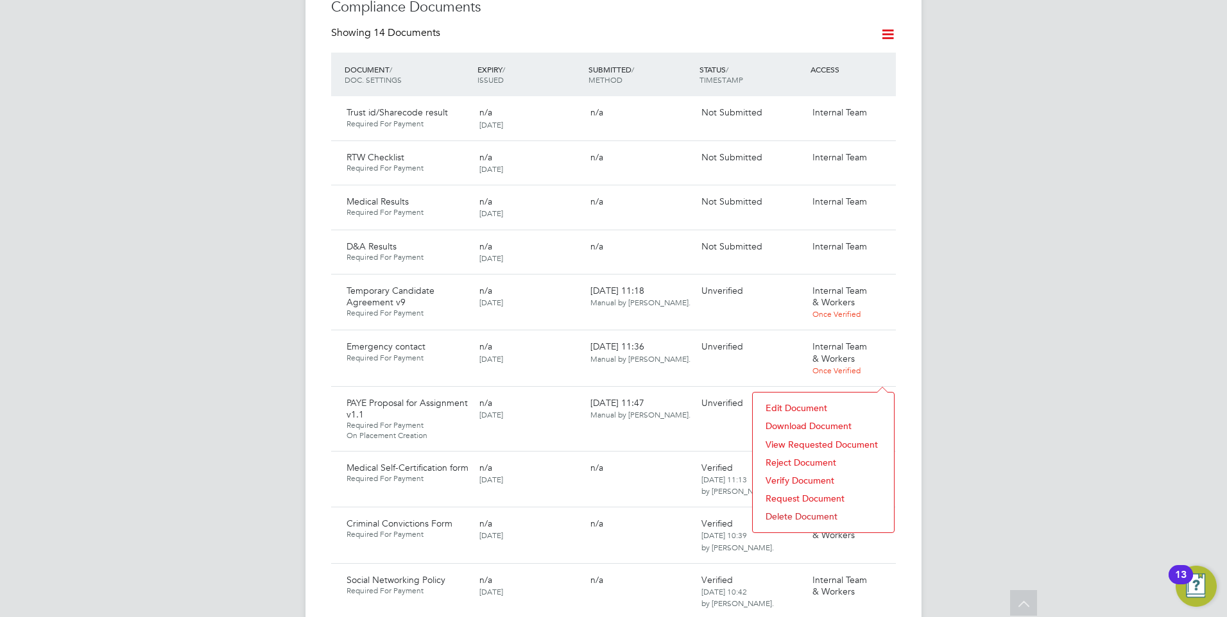
click at [789, 459] on li "Reject Document" at bounding box center [823, 463] width 128 height 18
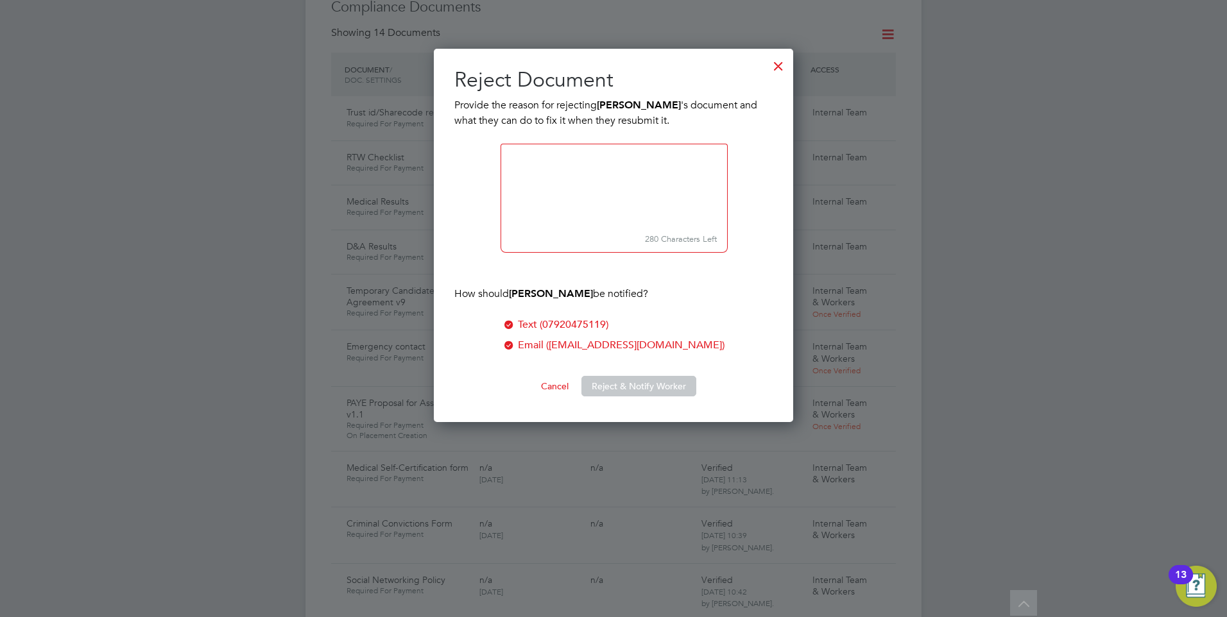
scroll to position [374, 360]
click at [773, 57] on div at bounding box center [778, 62] width 23 height 23
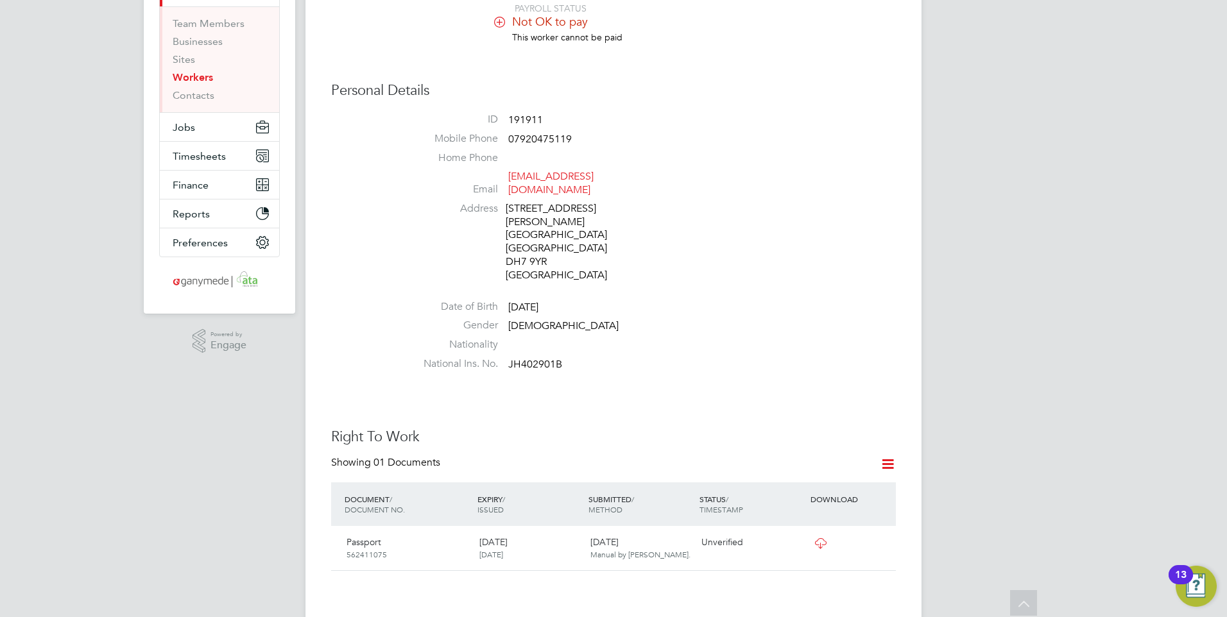
scroll to position [0, 0]
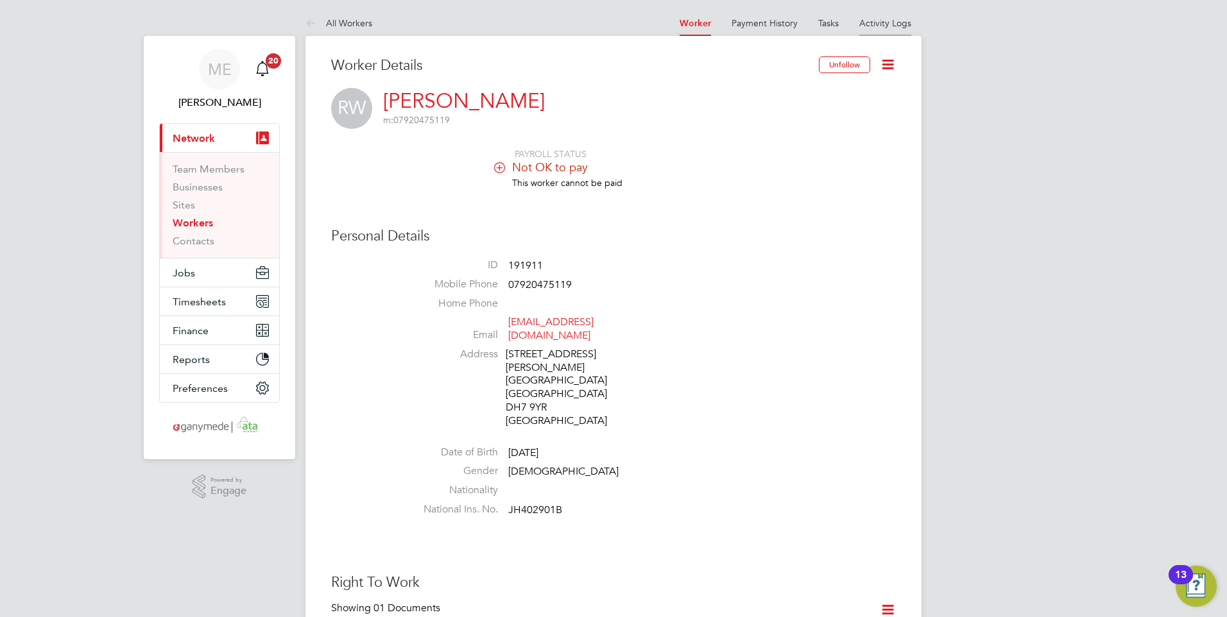
click at [877, 25] on link "Activity Logs" at bounding box center [885, 23] width 52 height 12
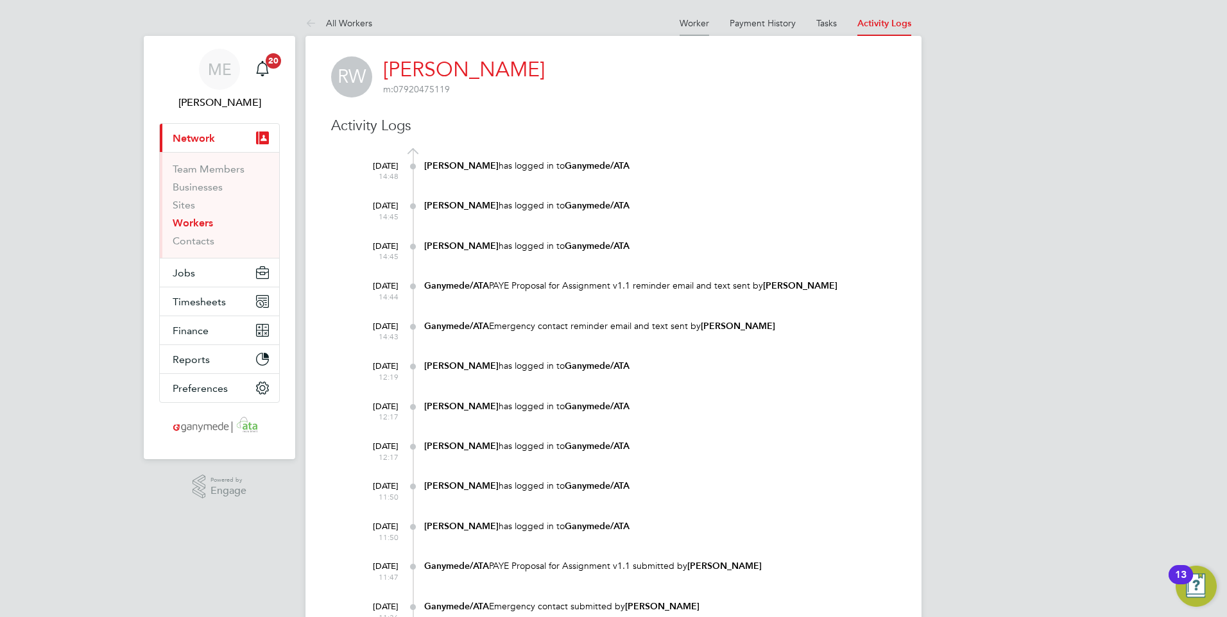
click at [689, 21] on link "Worker" at bounding box center [695, 23] width 30 height 12
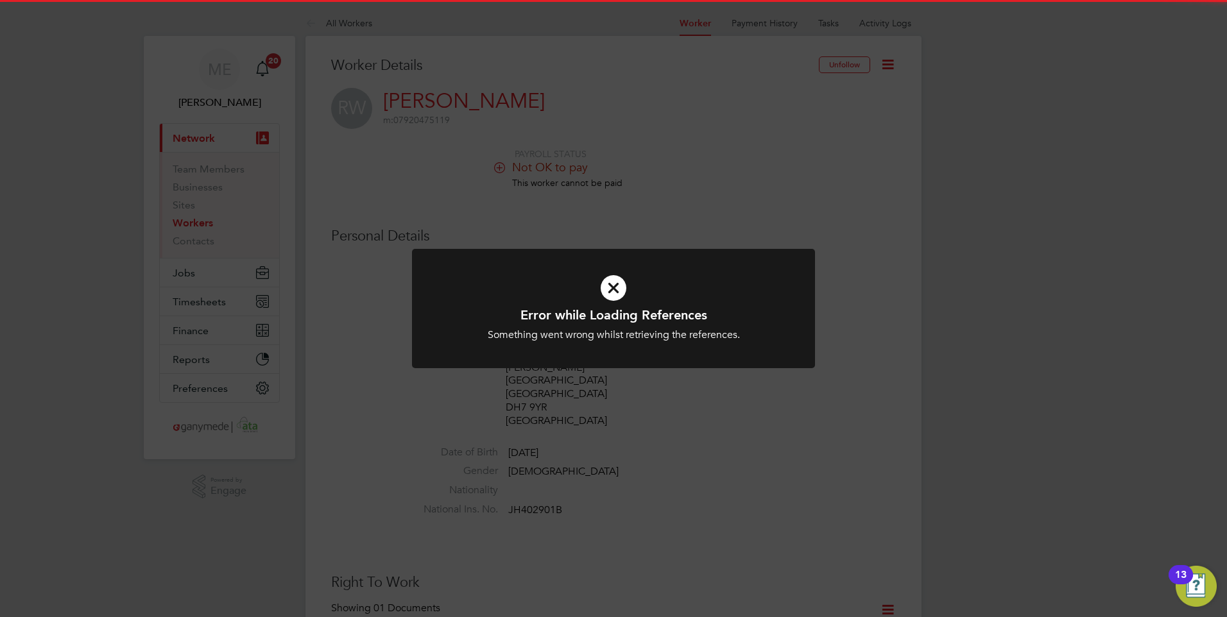
click at [638, 273] on icon at bounding box center [614, 288] width 334 height 50
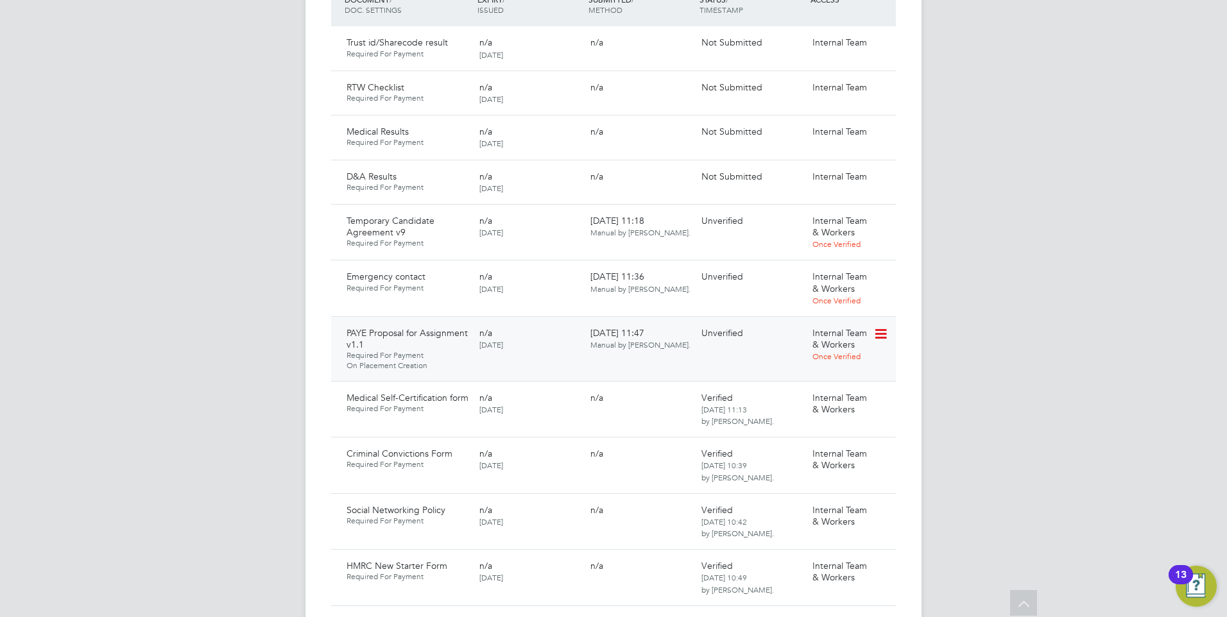
scroll to position [898, 0]
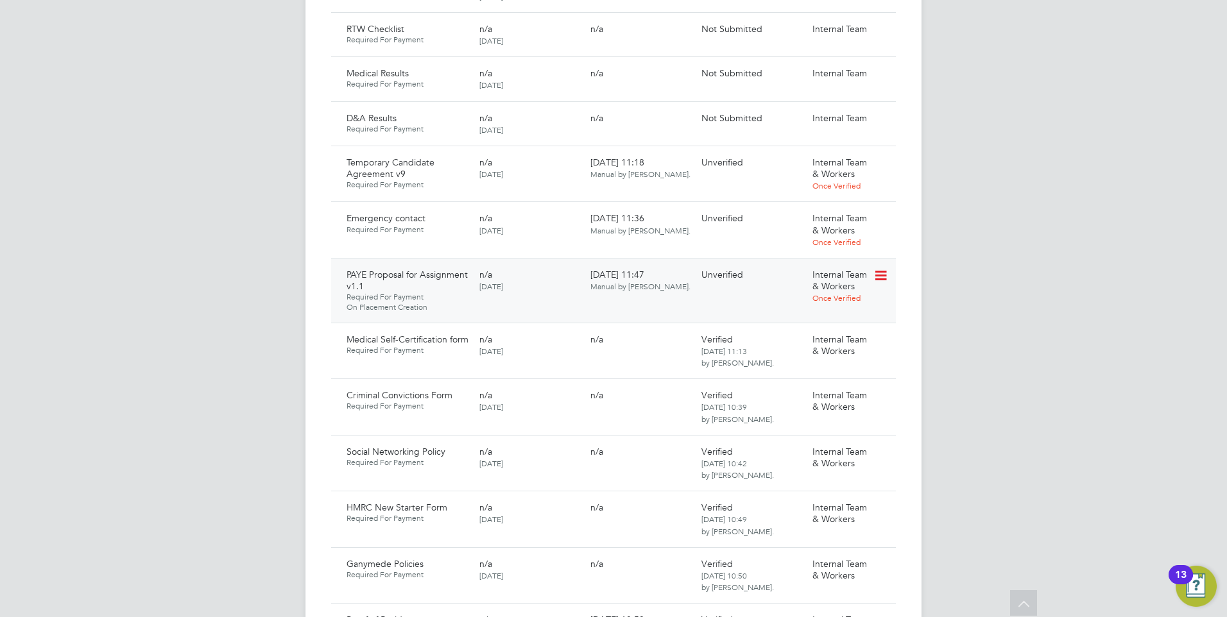
click at [871, 264] on div "Internal Team & Workers Once Verified" at bounding box center [840, 287] width 67 height 46
click at [880, 268] on icon at bounding box center [879, 275] width 13 height 15
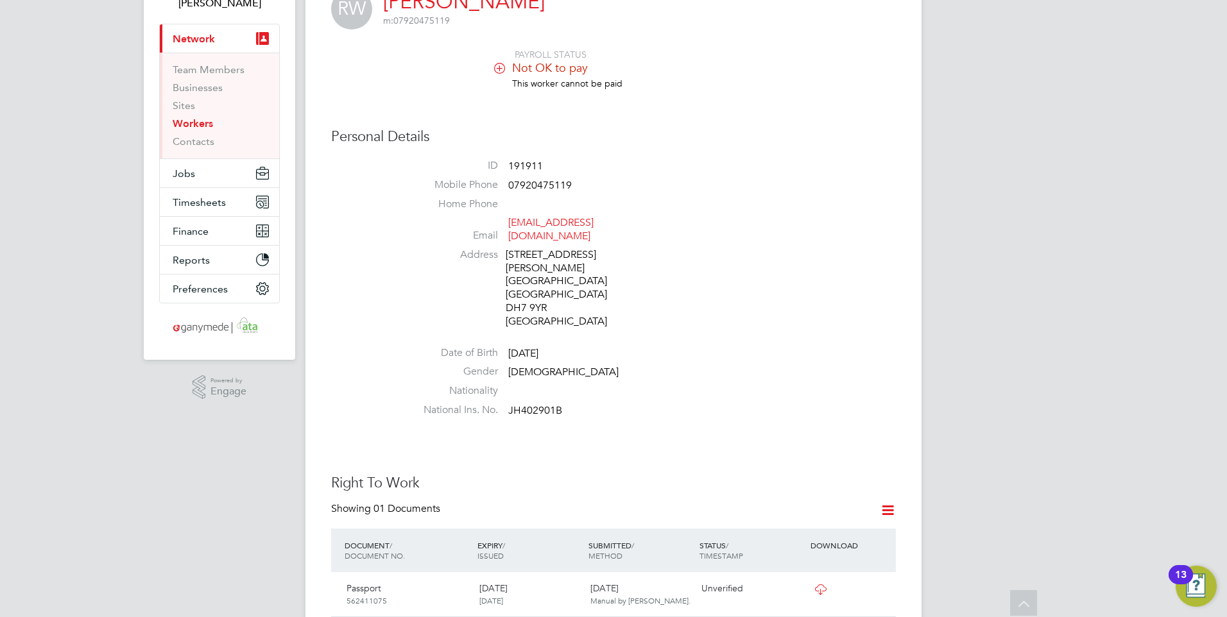
scroll to position [0, 0]
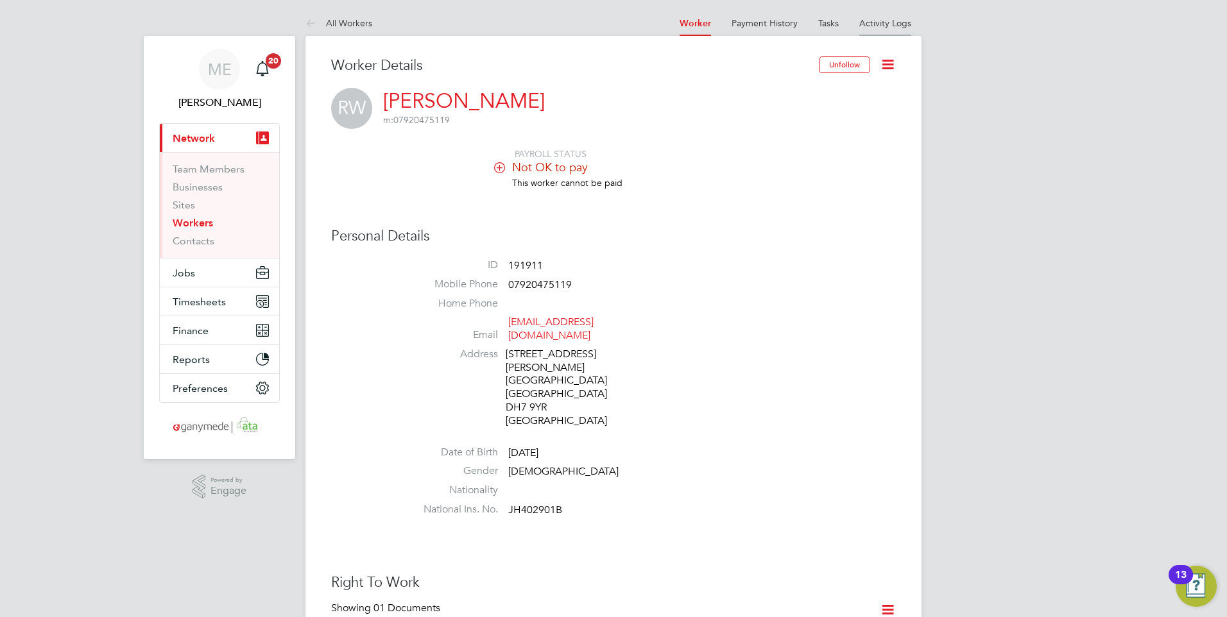
click at [890, 22] on link "Activity Logs" at bounding box center [885, 23] width 52 height 12
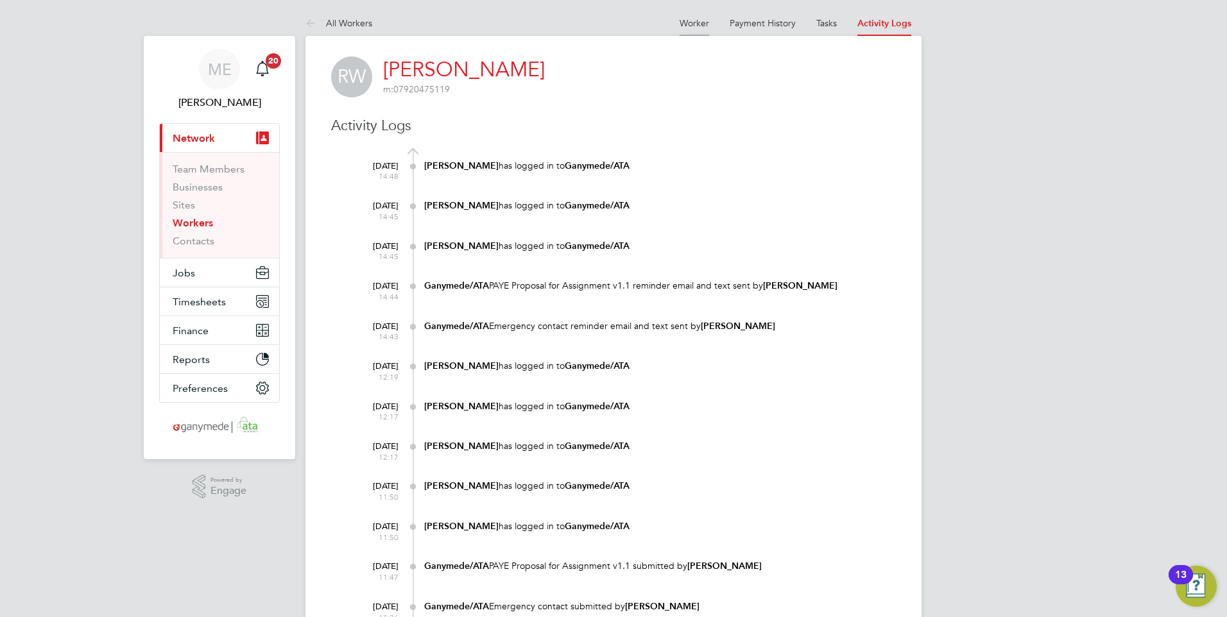
click at [690, 21] on link "Worker" at bounding box center [695, 23] width 30 height 12
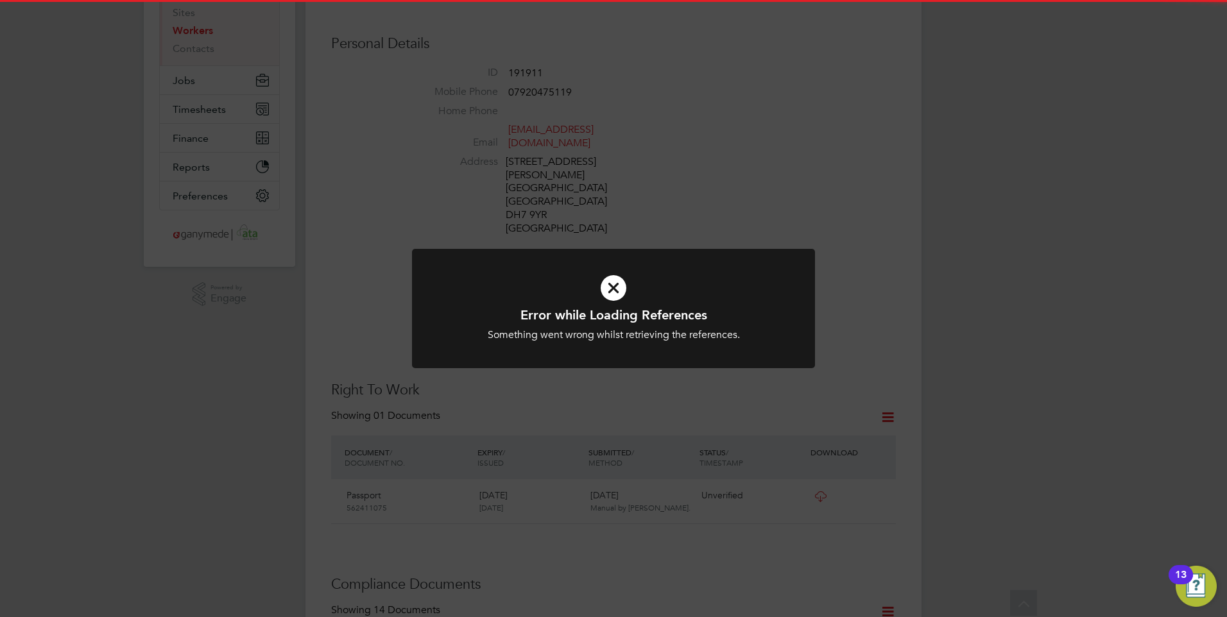
click at [635, 252] on div at bounding box center [613, 309] width 403 height 120
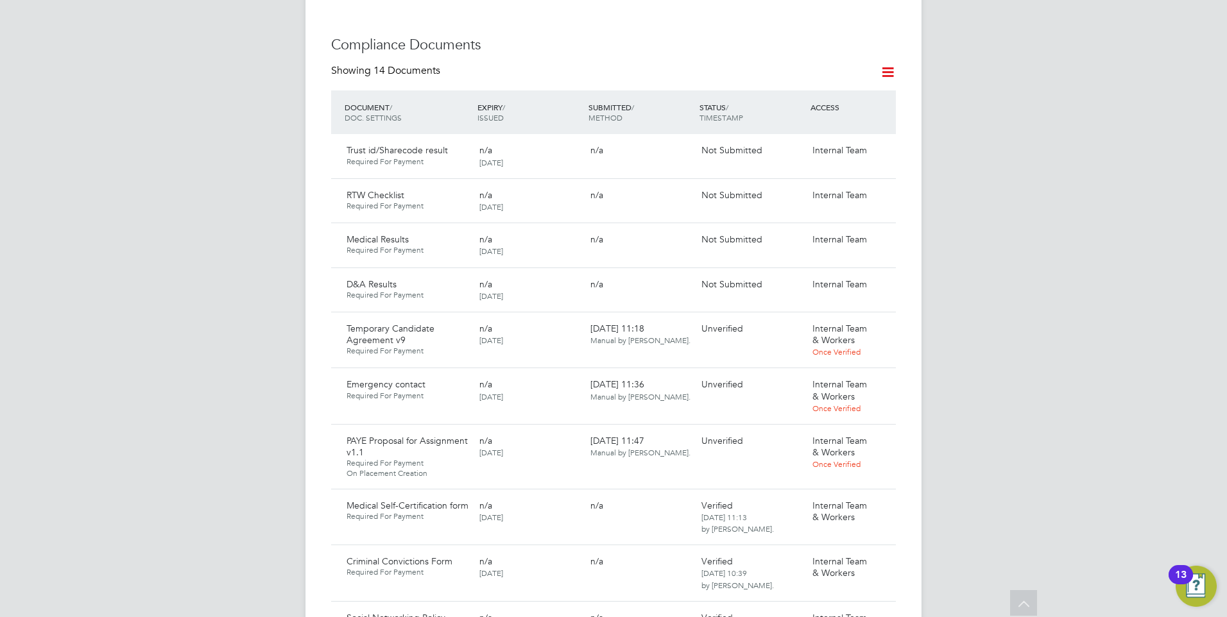
scroll to position [834, 0]
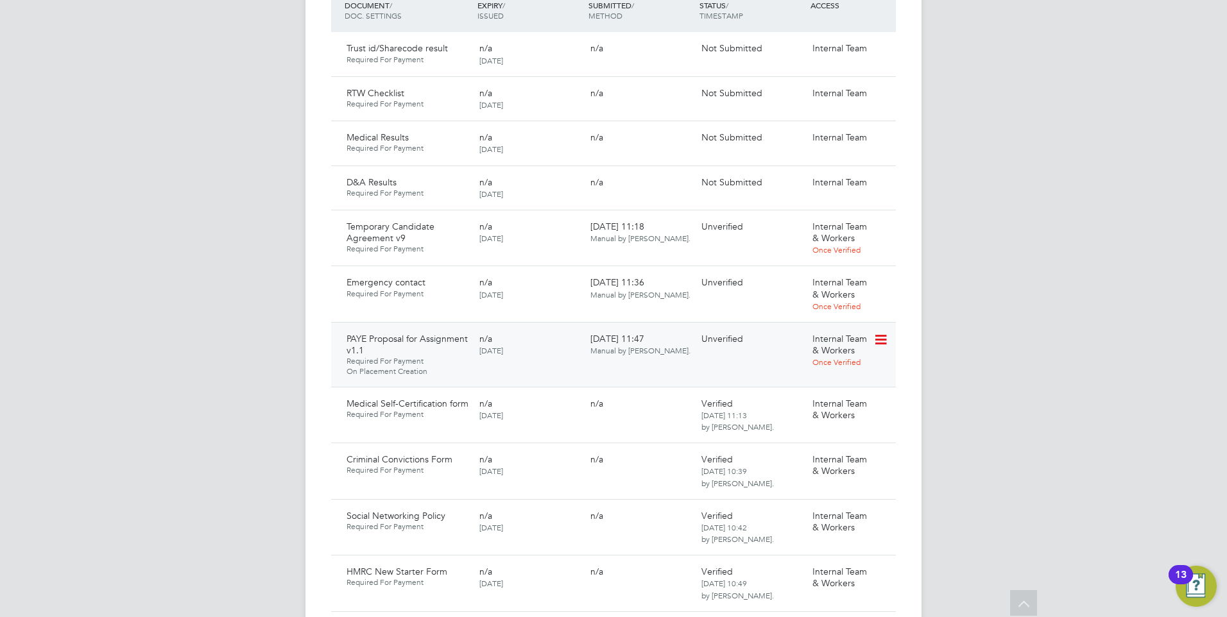
click at [879, 332] on icon at bounding box center [879, 339] width 13 height 15
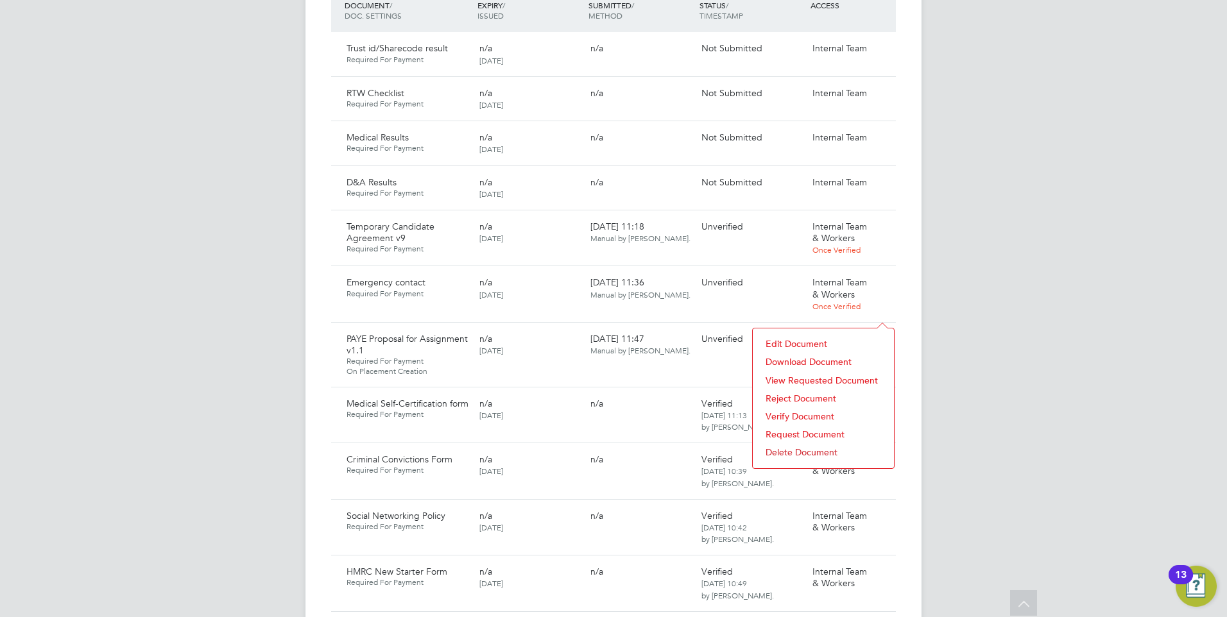
click at [789, 392] on li "Reject Document" at bounding box center [823, 399] width 128 height 18
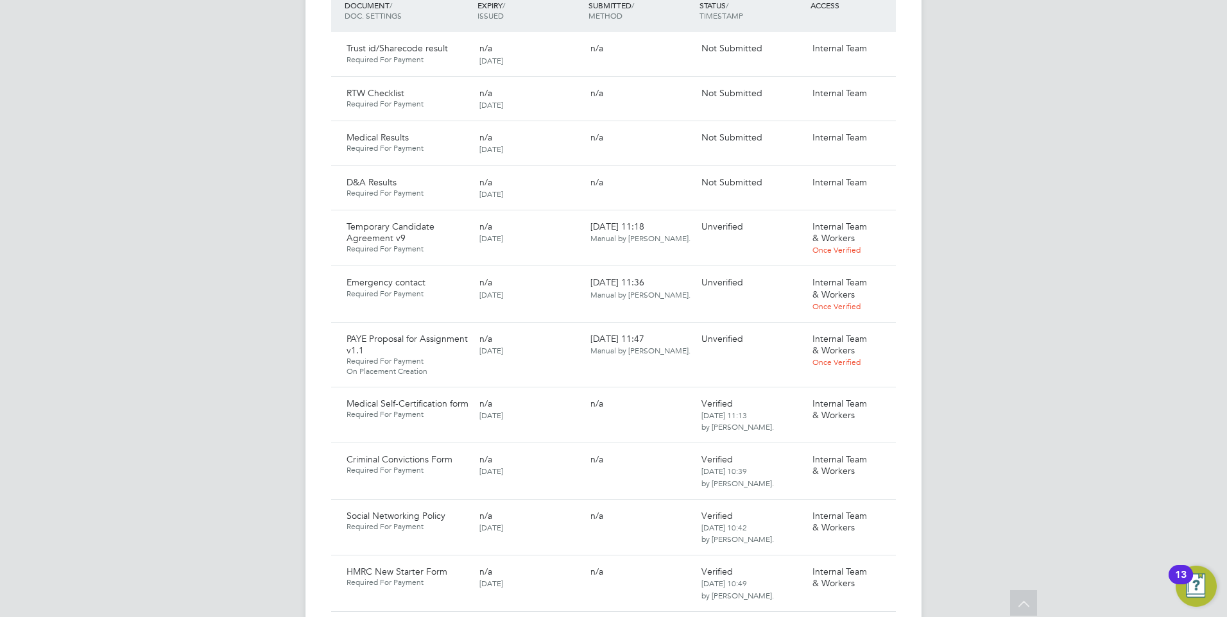
scroll to position [374, 360]
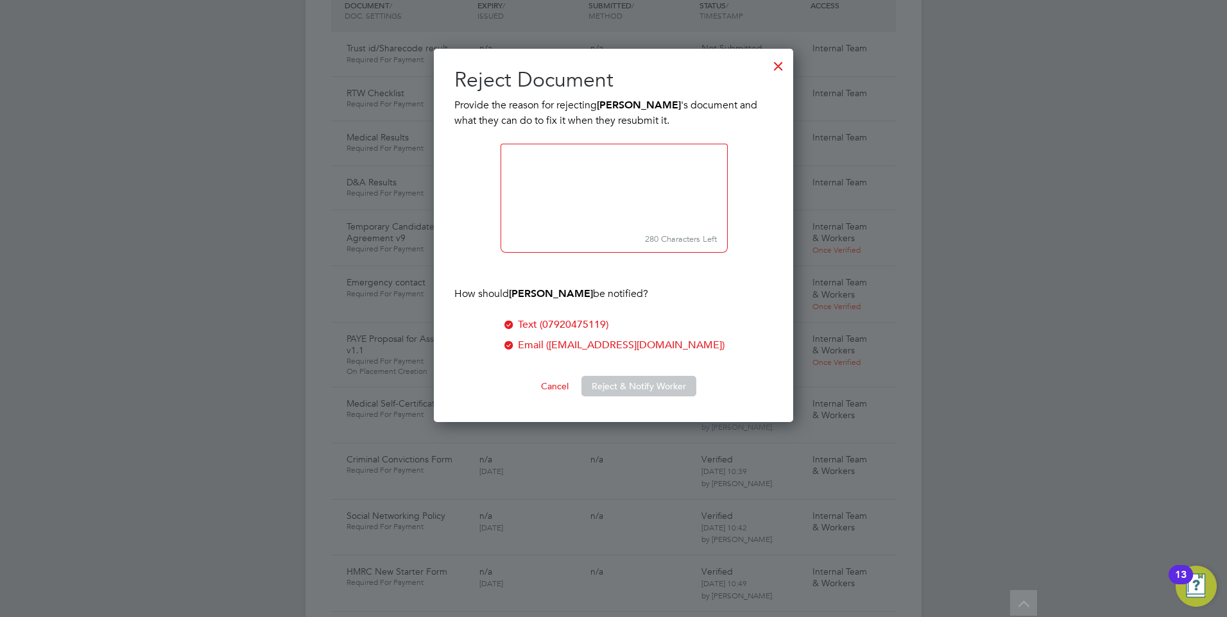
click at [530, 164] on textarea at bounding box center [614, 186] width 227 height 85
type textarea "Please accept the proposal."
click at [633, 377] on button "Reject & Notify Worker" at bounding box center [638, 386] width 115 height 21
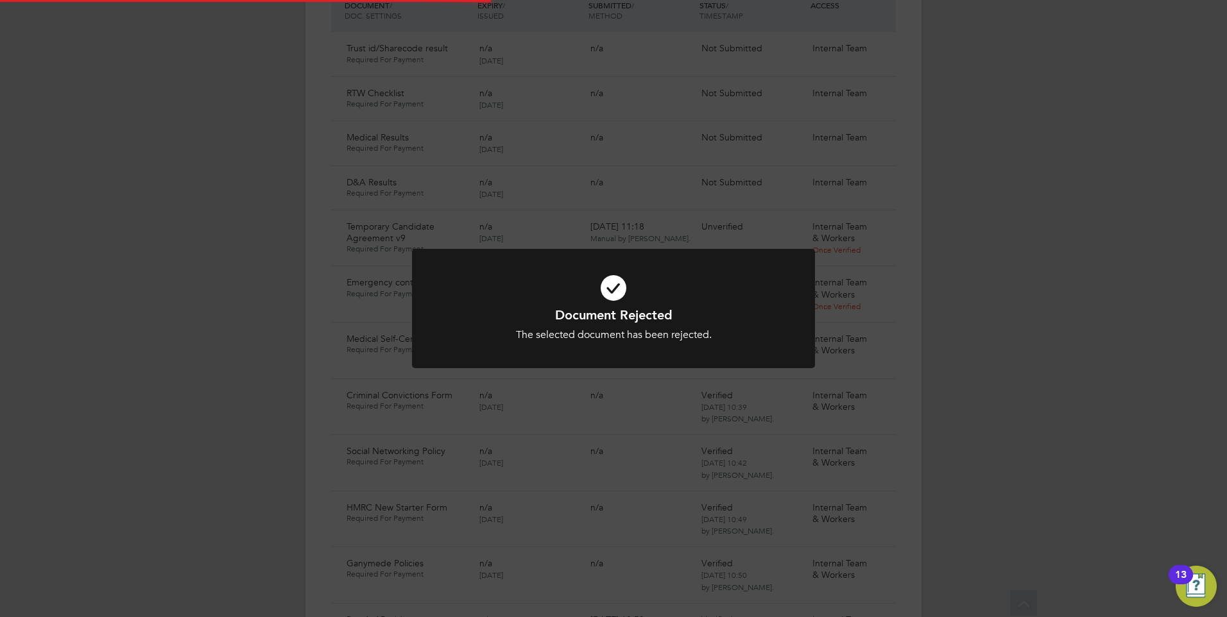
click at [532, 300] on icon at bounding box center [614, 288] width 334 height 50
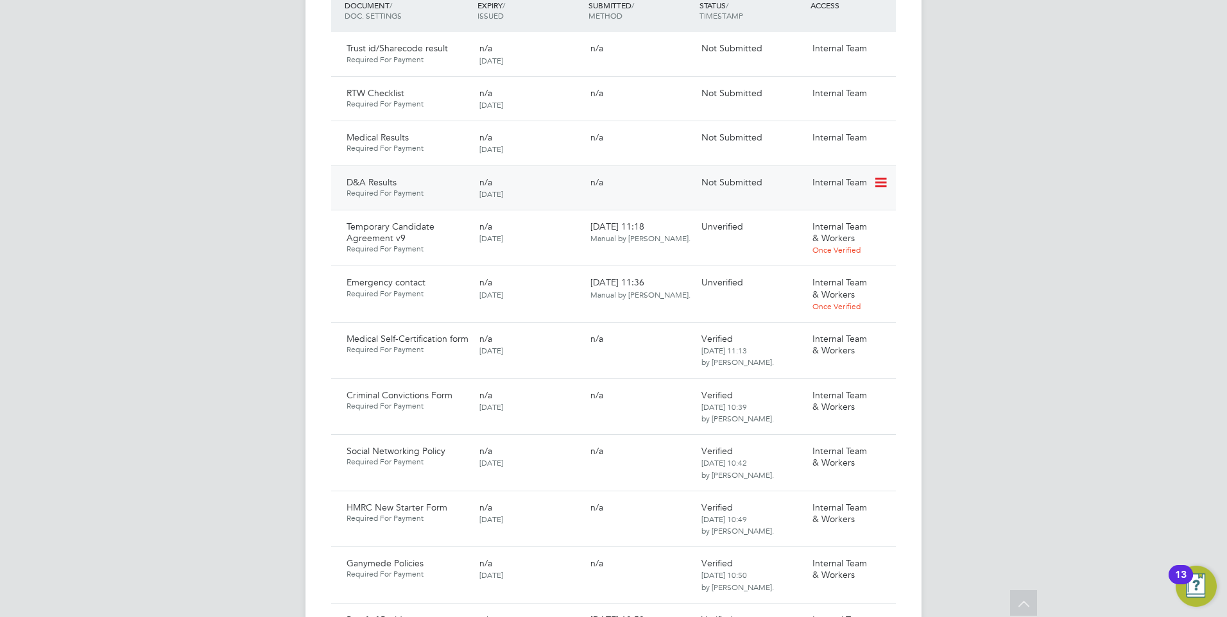
scroll to position [706, 0]
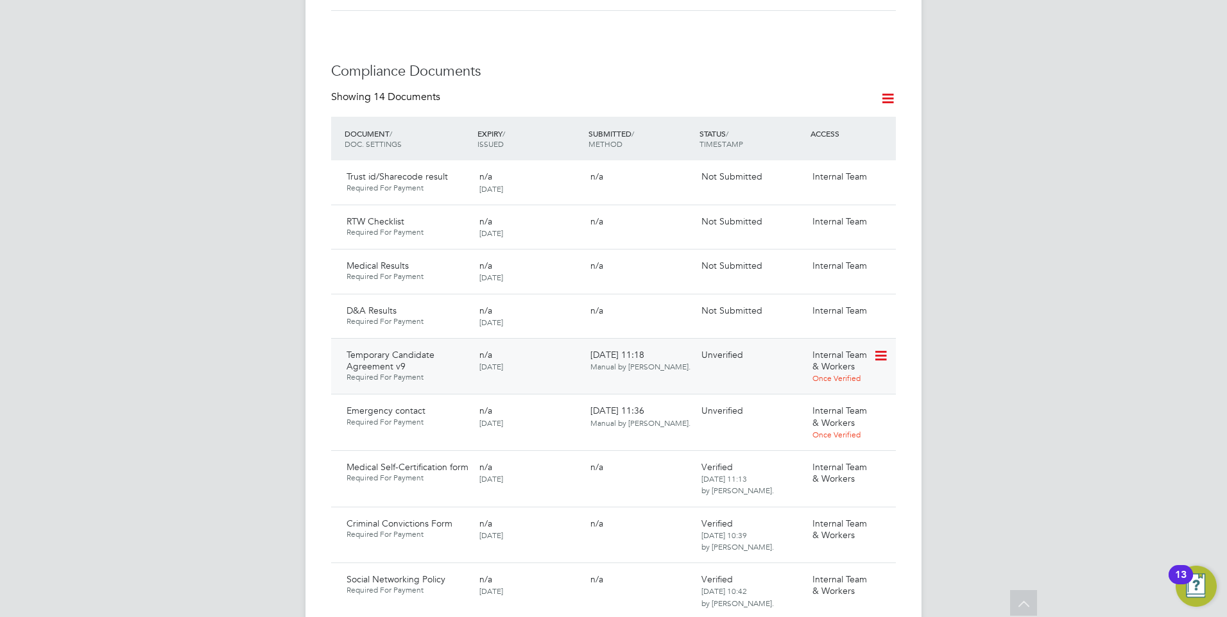
click at [880, 348] on icon at bounding box center [879, 355] width 13 height 15
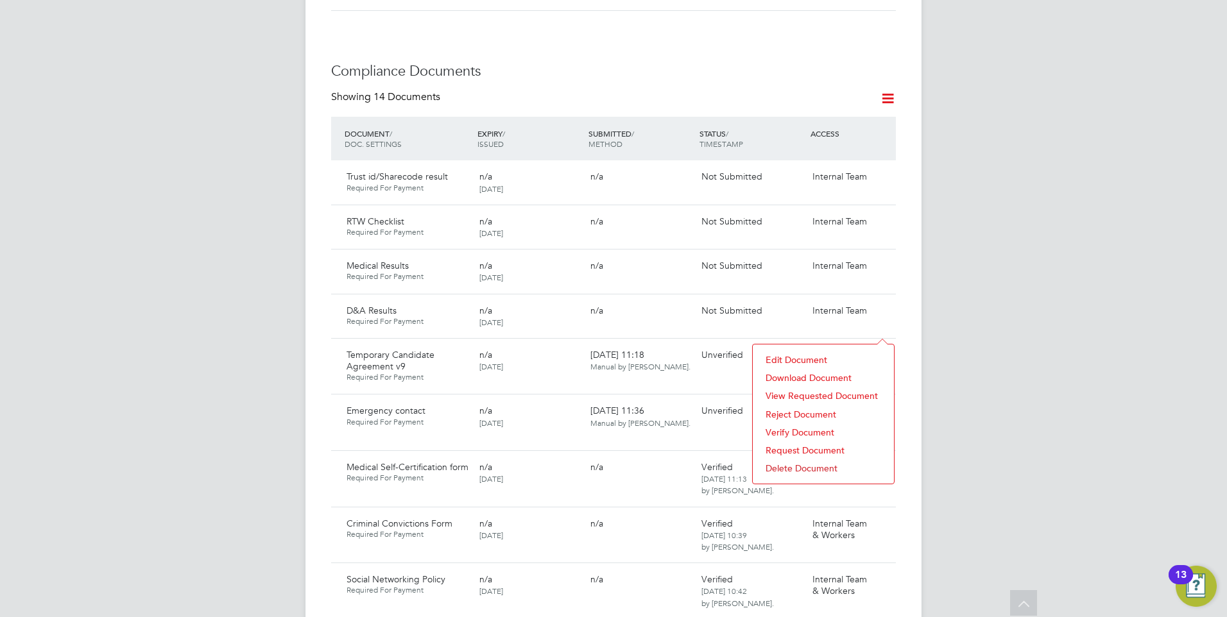
click at [792, 412] on li "Reject Document" at bounding box center [823, 415] width 128 height 18
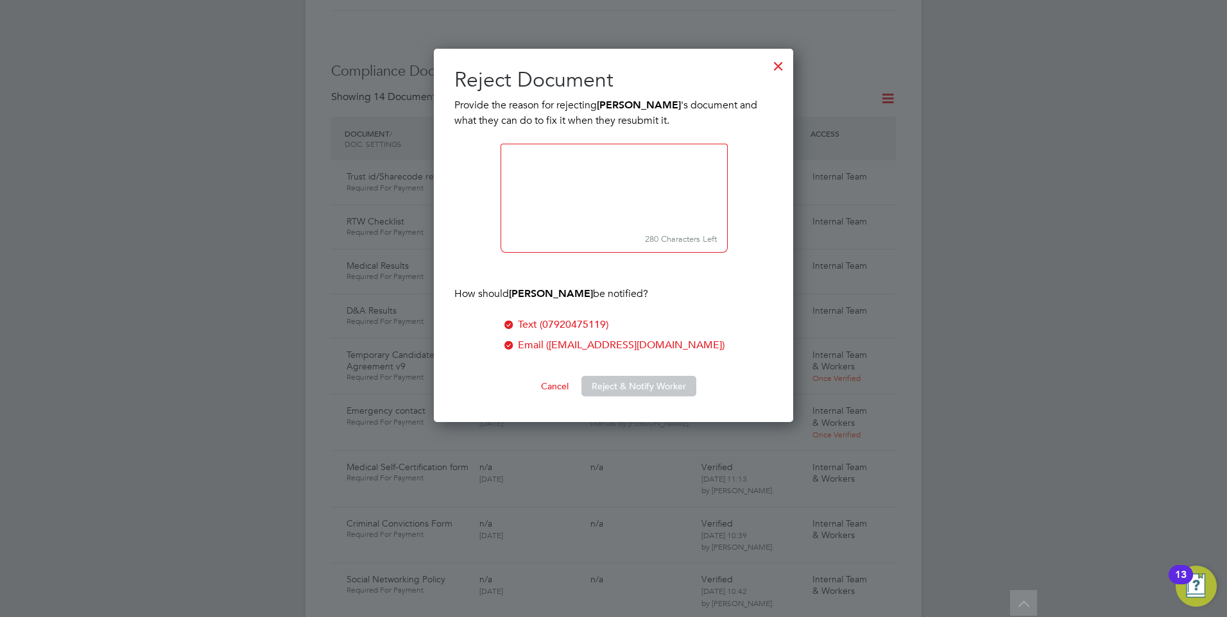
scroll to position [374, 360]
paste textarea "Please confirm If you are not prepared to work overtime above 48 hours answer N…"
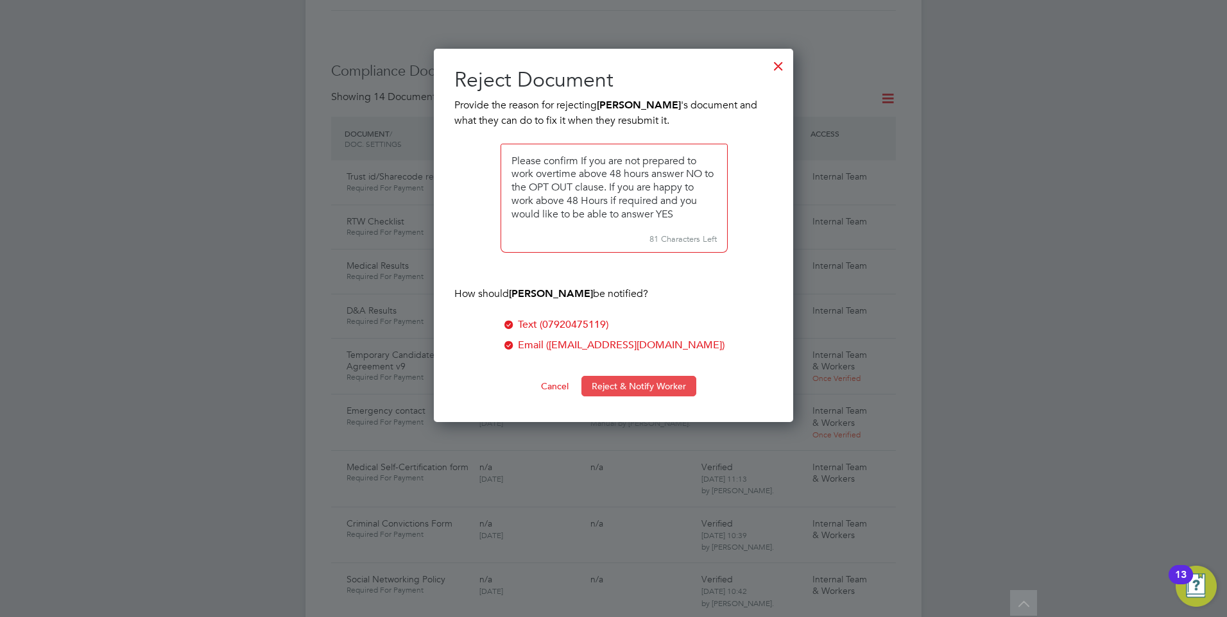
type textarea "Please confirm If you are not prepared to work overtime above 48 hours answer N…"
click at [628, 385] on button "Reject & Notify Worker" at bounding box center [638, 386] width 115 height 21
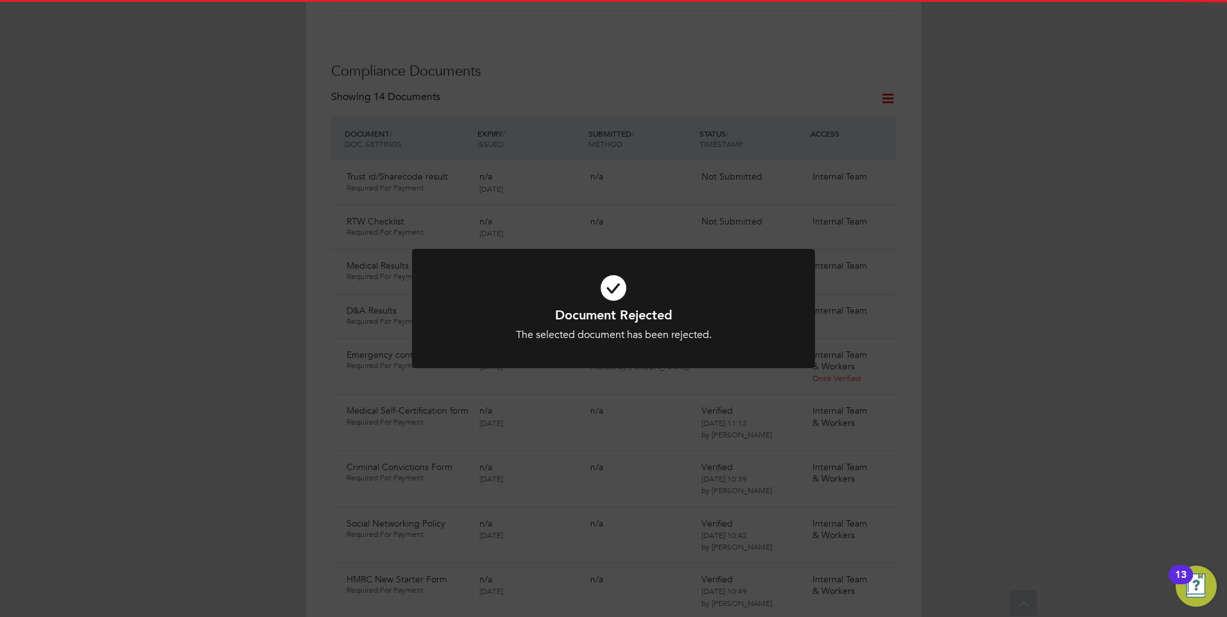
click at [665, 304] on icon at bounding box center [614, 288] width 334 height 50
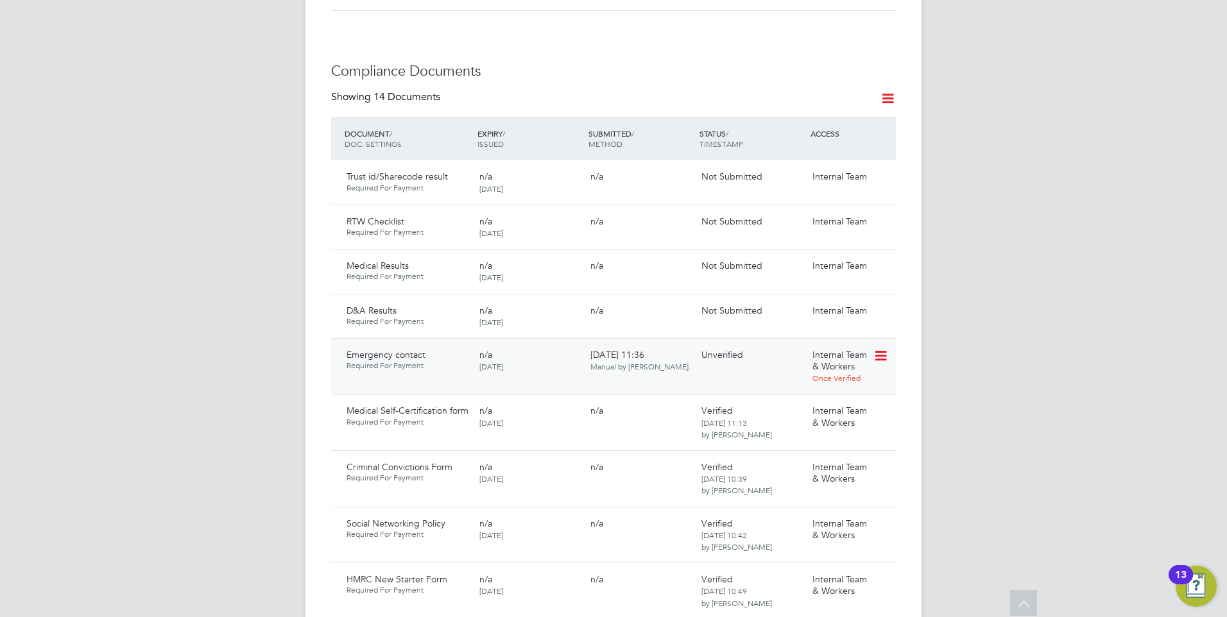
click at [884, 348] on icon at bounding box center [879, 355] width 13 height 15
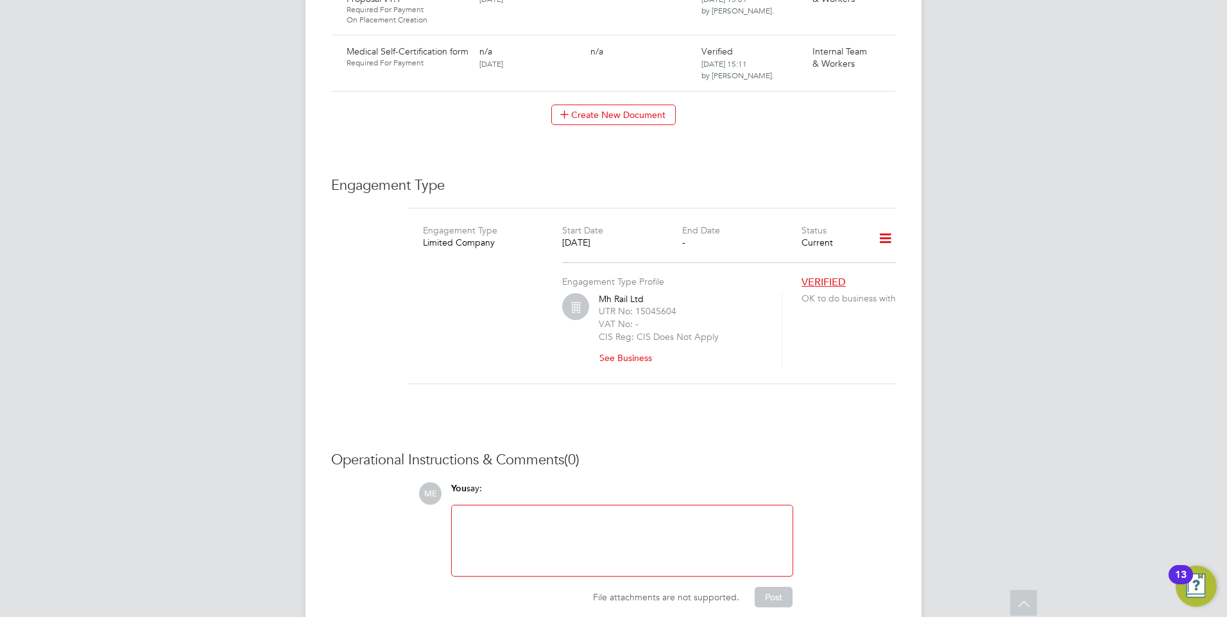
scroll to position [1925, 0]
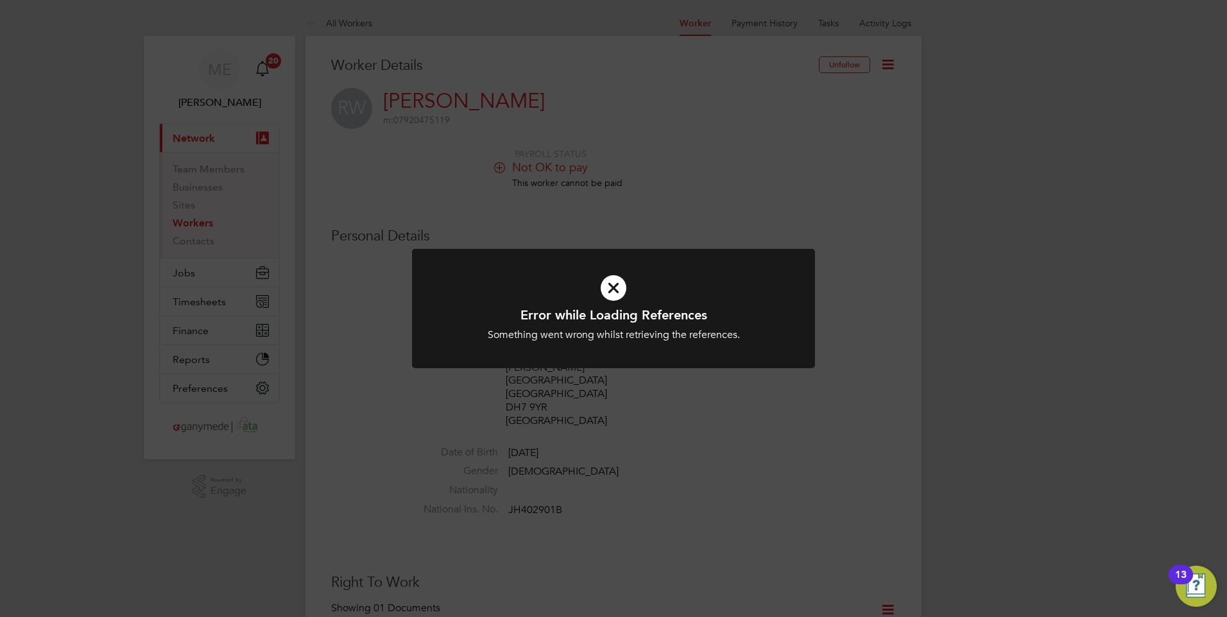
click at [569, 286] on icon at bounding box center [614, 288] width 334 height 50
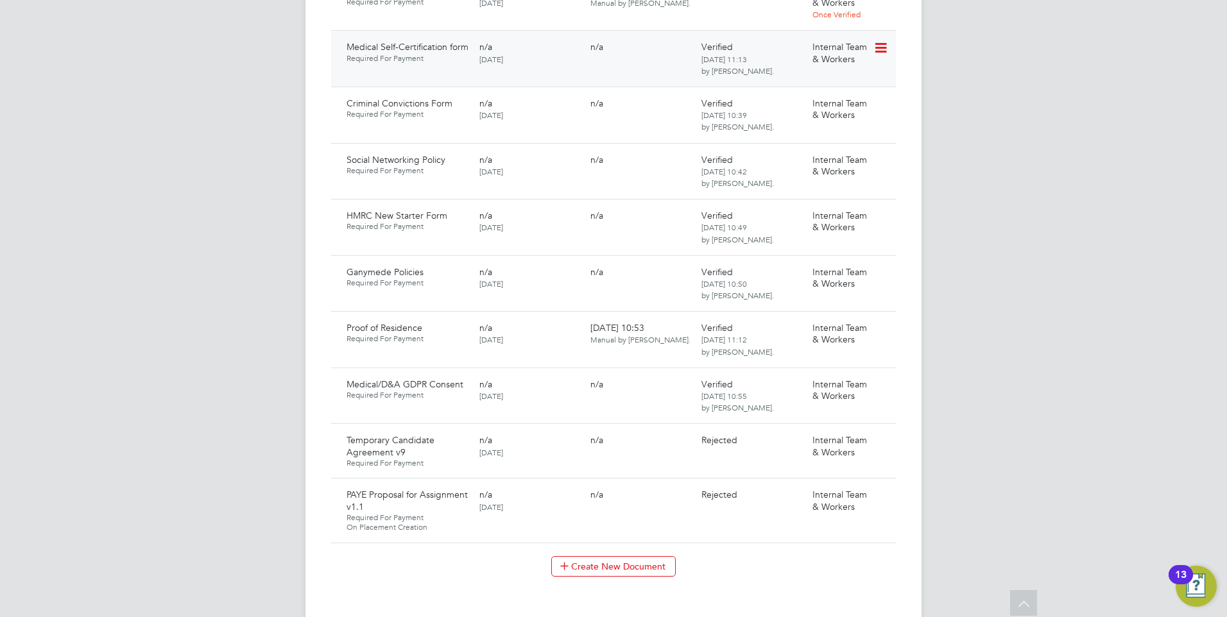
scroll to position [1091, 0]
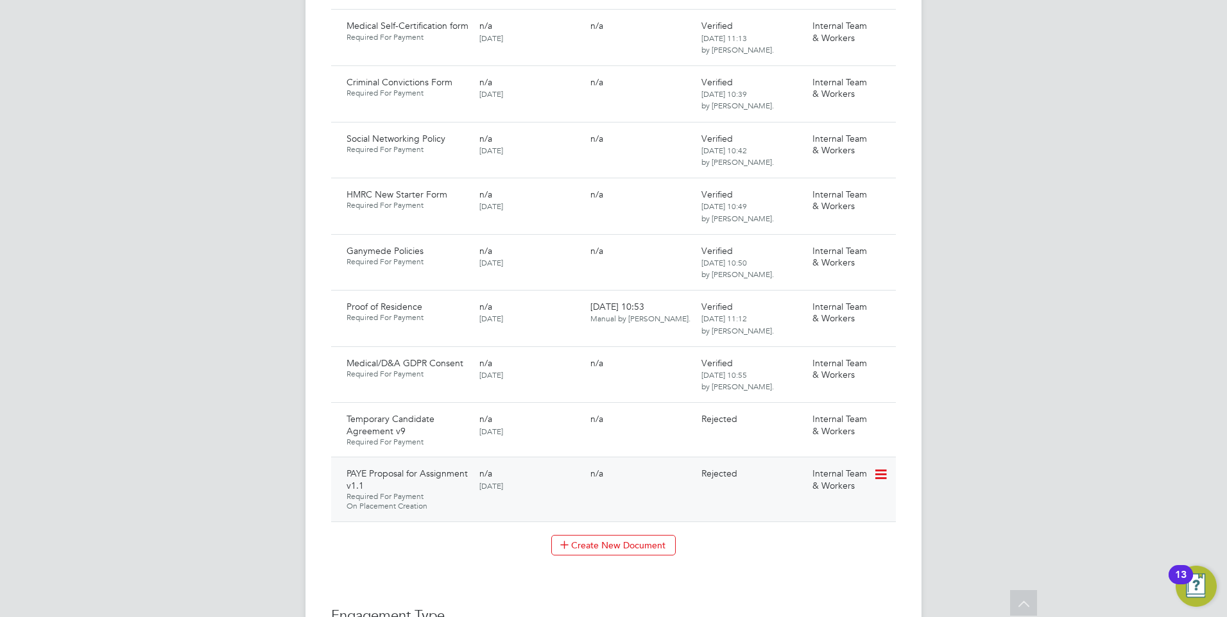
click at [884, 467] on icon at bounding box center [879, 474] width 13 height 15
click at [793, 492] on li "View Requested Document" at bounding box center [823, 497] width 128 height 18
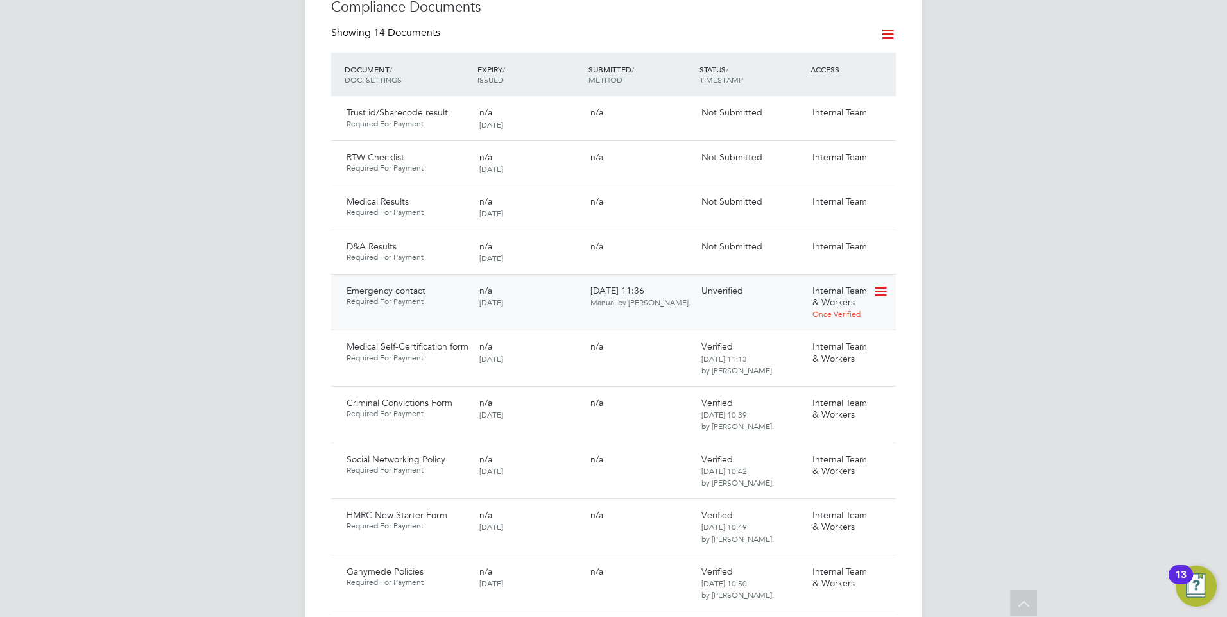
scroll to position [834, 0]
